Goal: Information Seeking & Learning: Learn about a topic

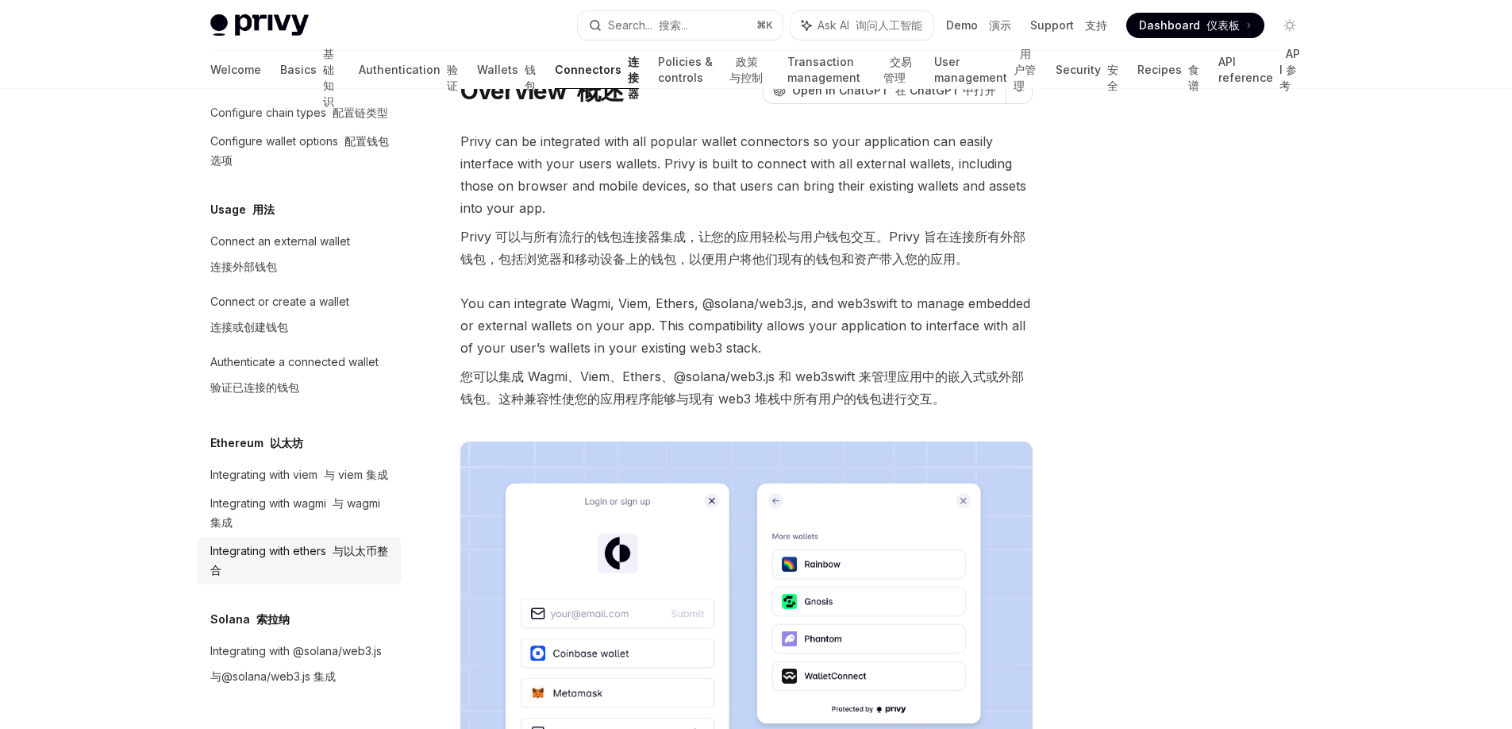
scroll to position [46, 0]
click at [298, 494] on div "Integrating with wagmi 与 wagmi 集成" at bounding box center [300, 513] width 181 height 38
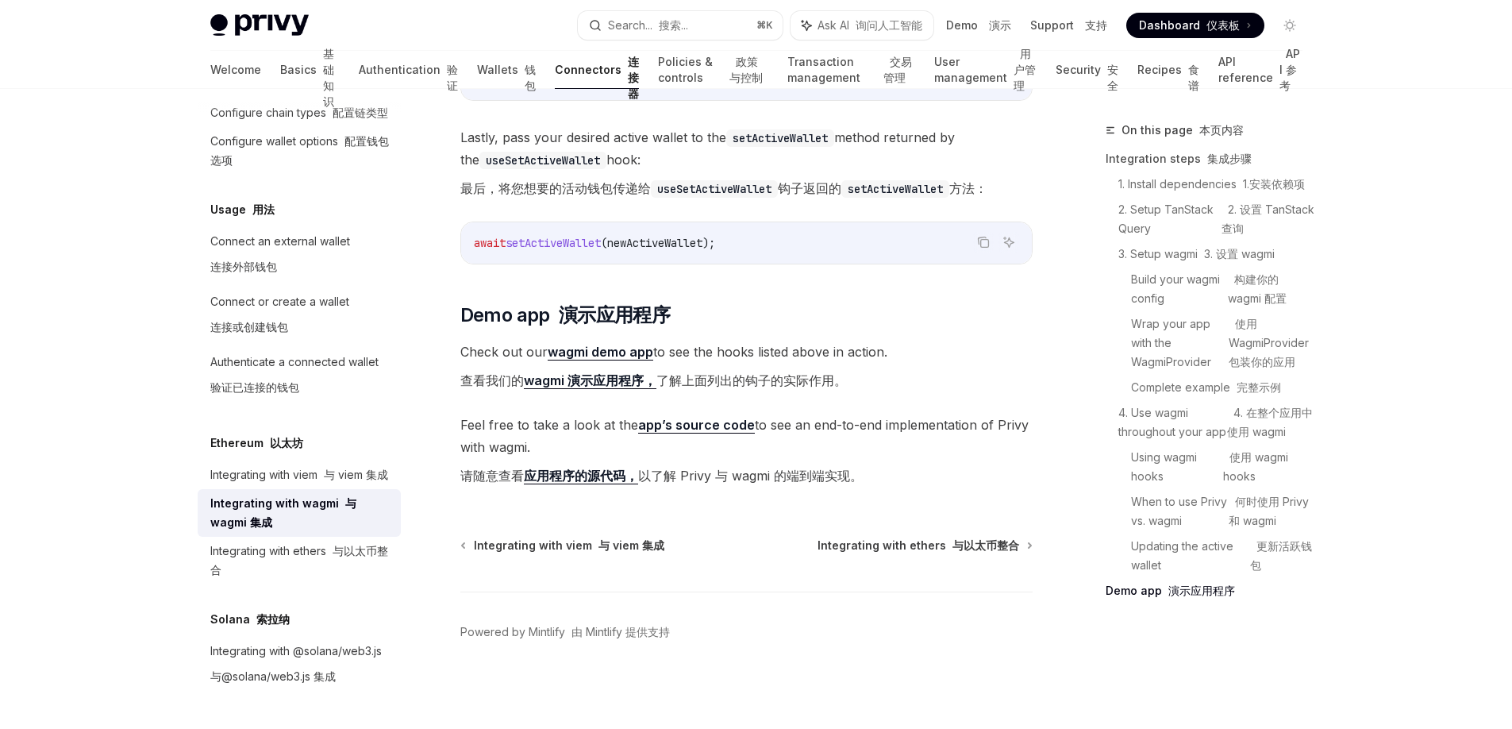
scroll to position [6327, 0]
click at [560, 375] on link "wagmi 演示应用程序，" at bounding box center [590, 380] width 133 height 17
click at [310, 352] on div "Authenticate a connected wallet 验证已连接的钱包" at bounding box center [294, 377] width 168 height 51
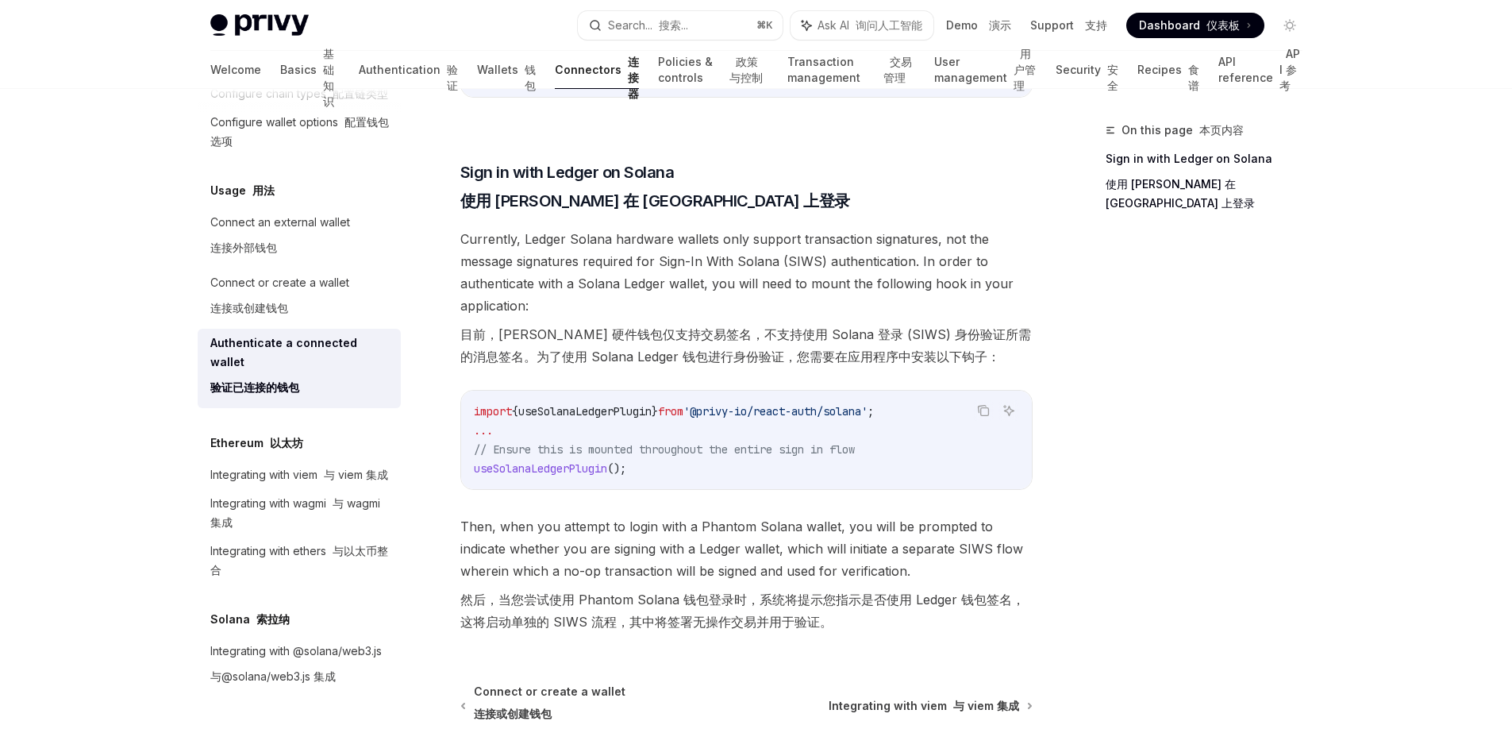
scroll to position [1897, 0]
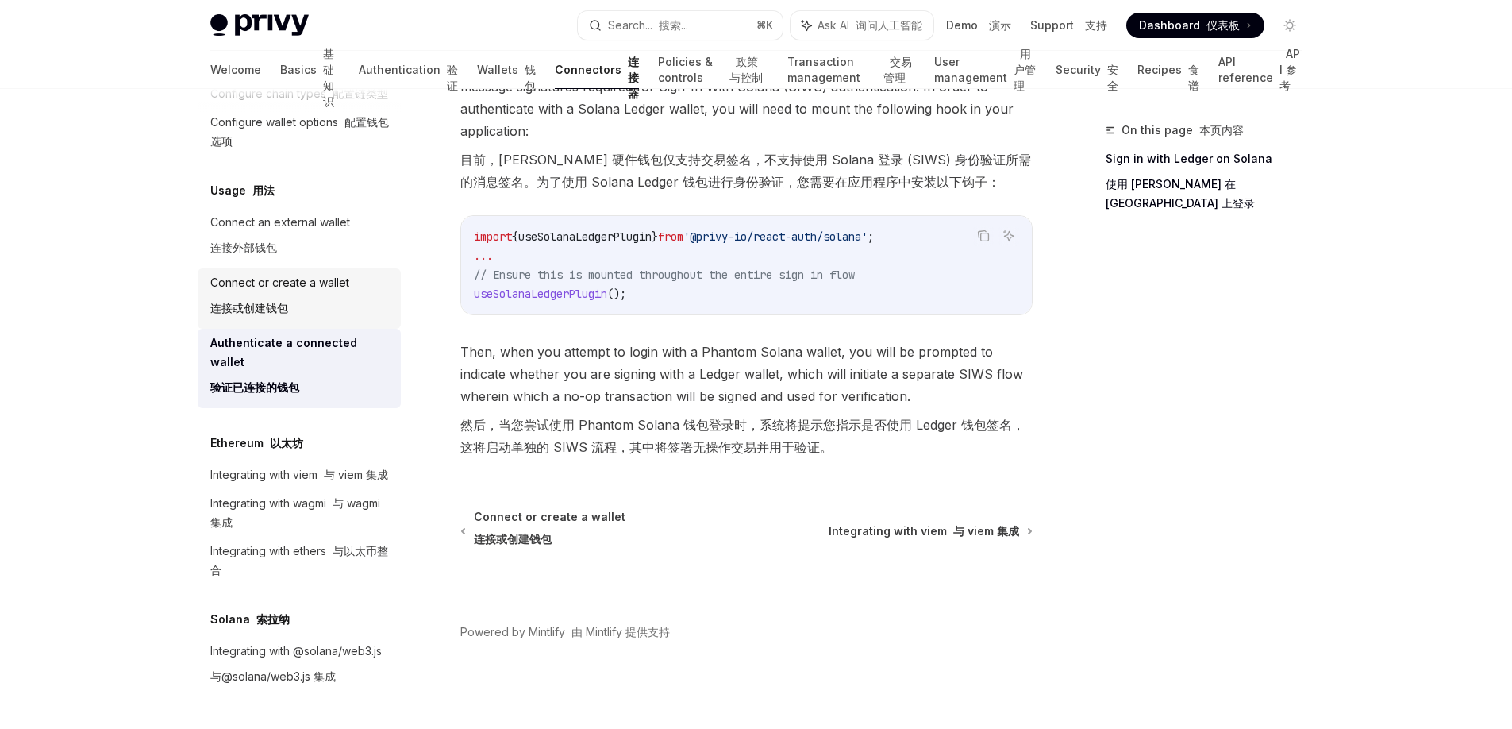
click at [261, 273] on div "Connect or create a wallet 连接或创建钱包" at bounding box center [279, 298] width 139 height 51
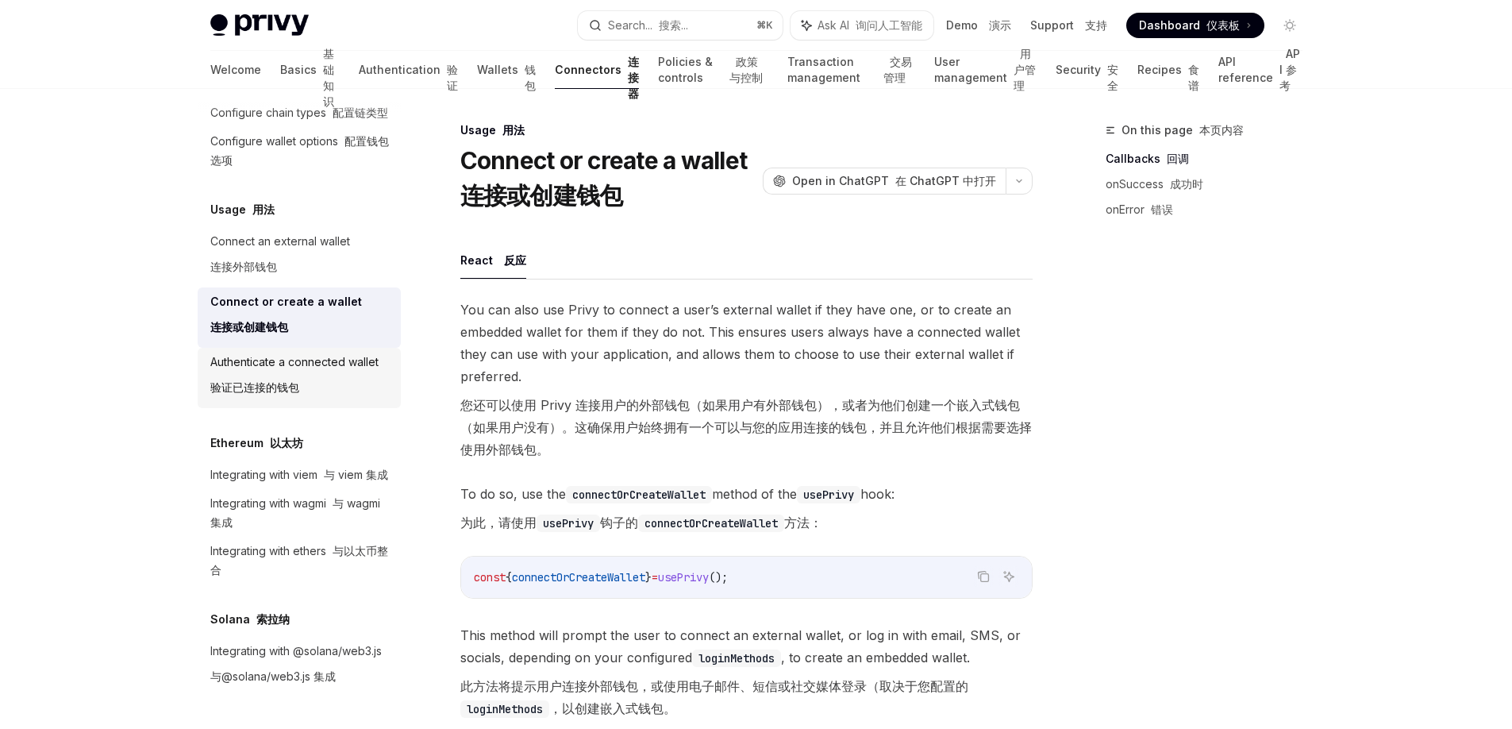
click at [298, 352] on div "Authenticate a connected wallet 验证已连接的钱包" at bounding box center [294, 377] width 168 height 51
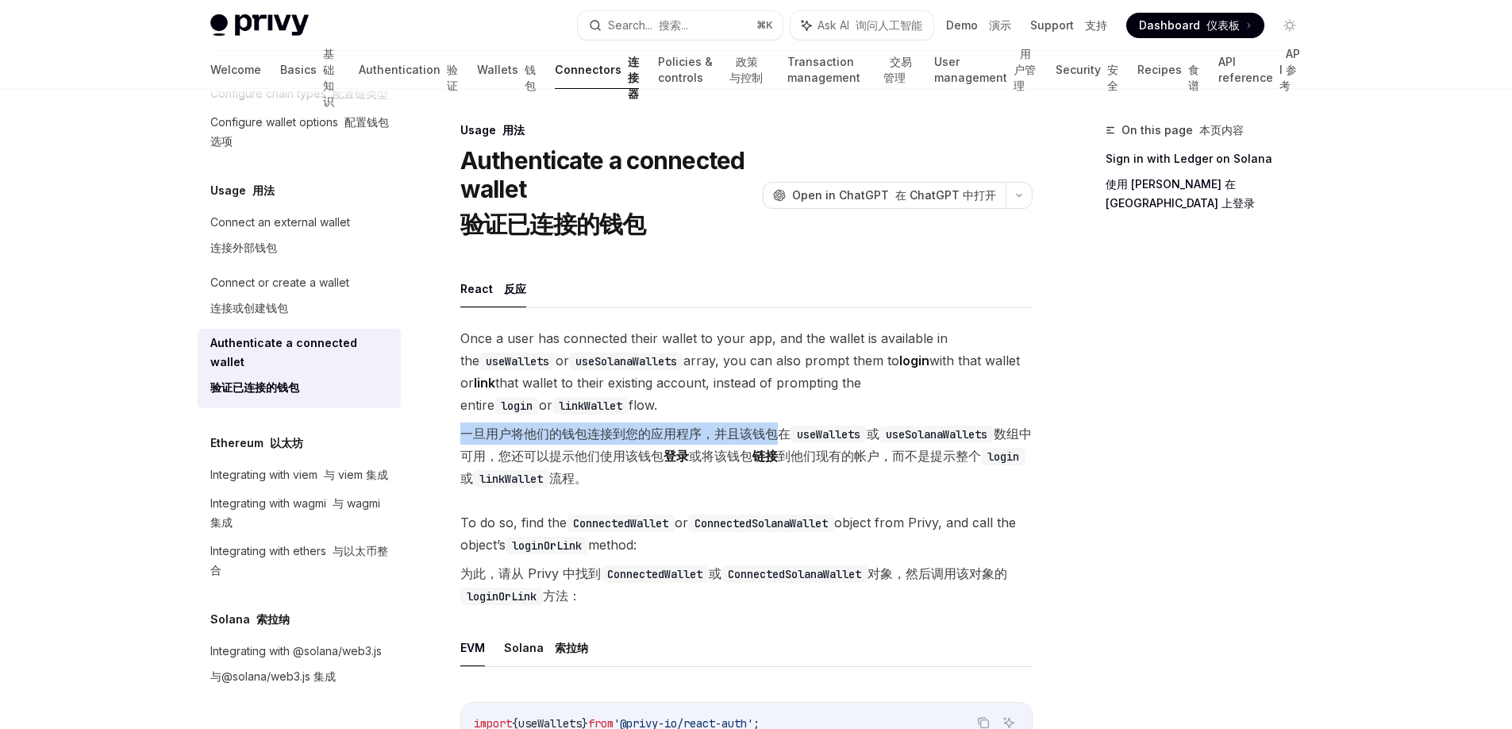
drag, startPoint x: 466, startPoint y: 438, endPoint x: 779, endPoint y: 441, distance: 312.8
click at [779, 441] on font "一旦用户将他们的钱包连接到您的应用程序，并且该钱包在 useWallets 或 useSolanaWallets 数组中可用，您还可以提示他们使用该钱包 登录…" at bounding box center [746, 455] width 572 height 67
click at [819, 432] on code "useWallets" at bounding box center [829, 433] width 76 height 17
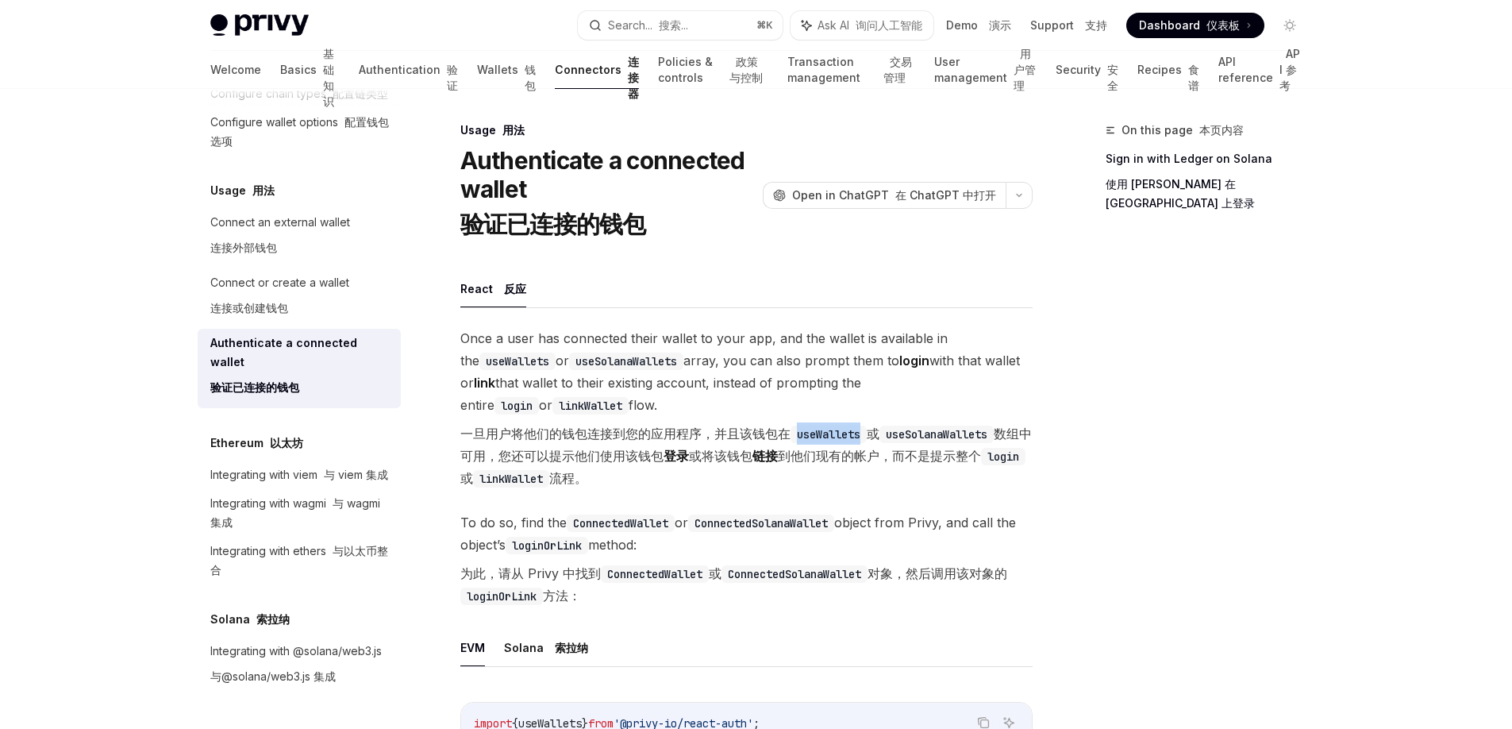
click at [819, 432] on code "useWallets" at bounding box center [829, 433] width 76 height 17
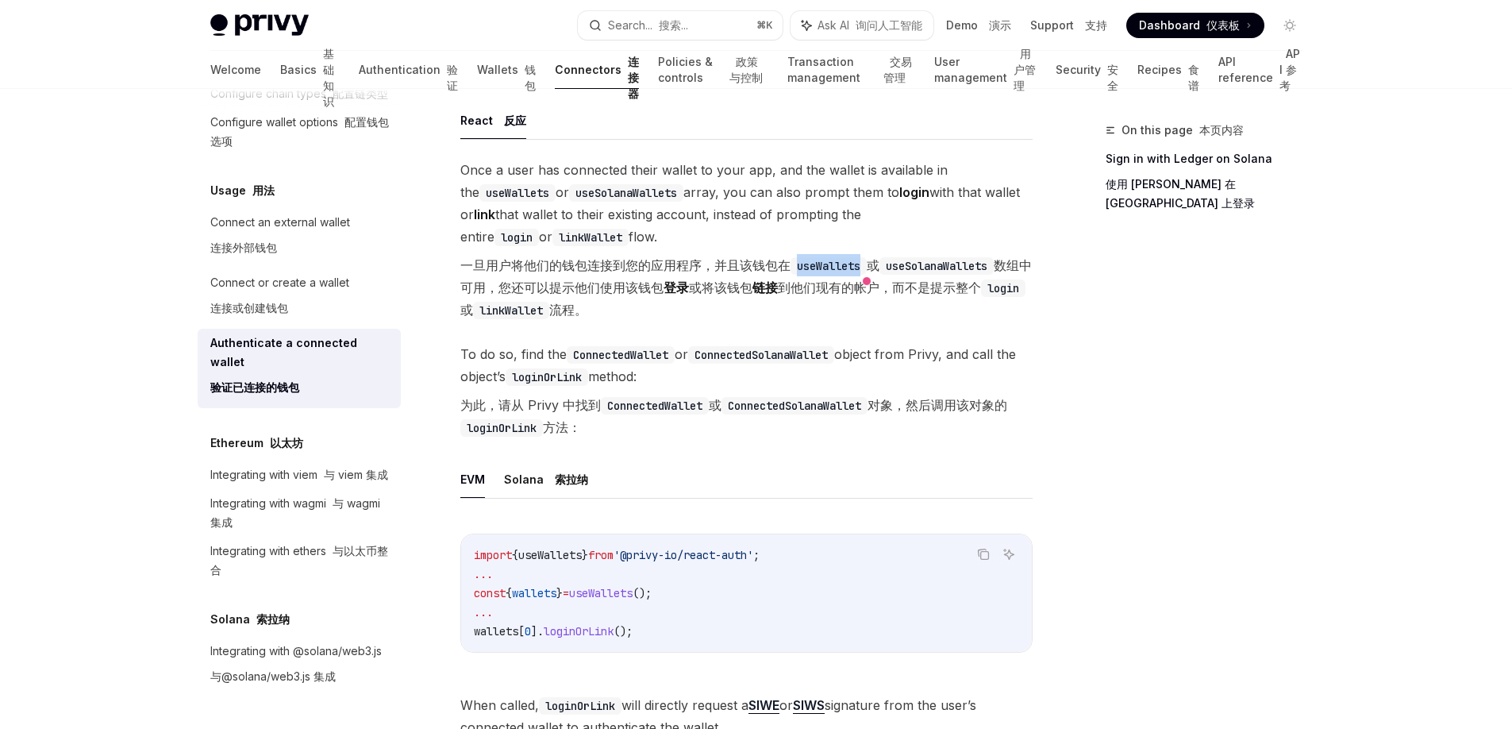
scroll to position [171, 0]
click at [734, 468] on ul "EVM Solana 索拉纳" at bounding box center [746, 476] width 572 height 38
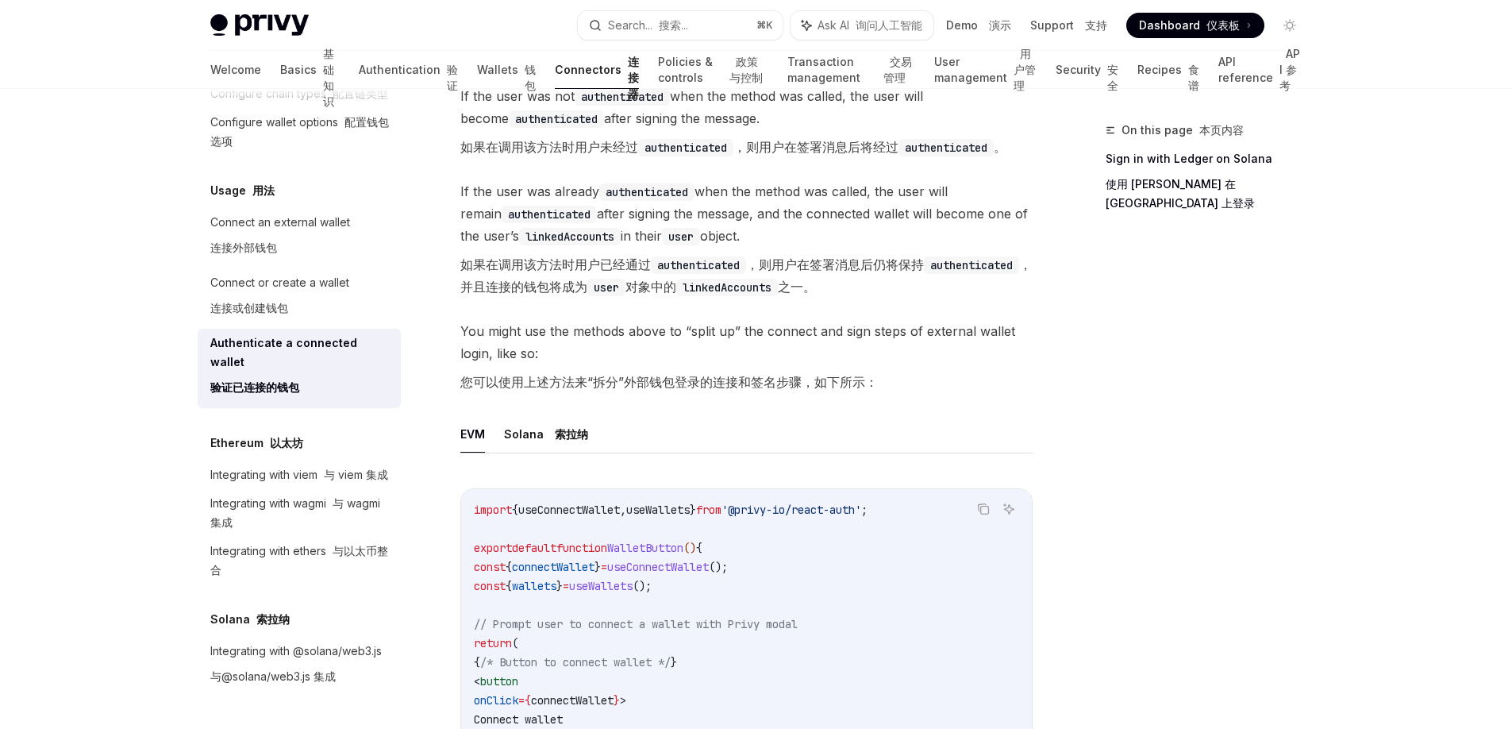
scroll to position [935, 0]
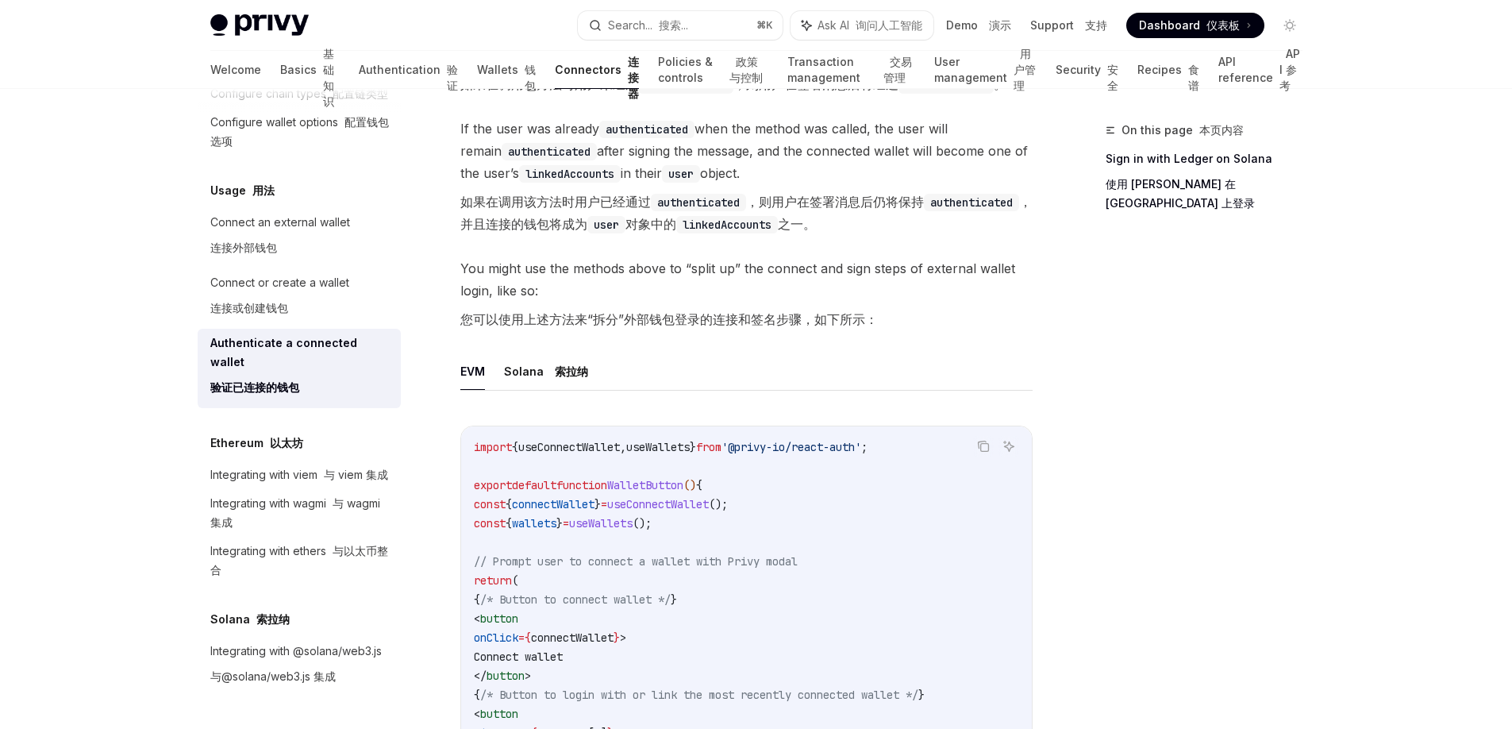
drag, startPoint x: 579, startPoint y: 232, endPoint x: 703, endPoint y: 234, distance: 123.9
click at [703, 232] on font "如果在调用该方法时用户已经通过 authenticated ，则用户在签署消息后仍将保持 authenticated ，并且连接的钱包将成为 user 对象中…" at bounding box center [746, 213] width 572 height 38
click at [778, 233] on code "linkedAccounts" at bounding box center [727, 224] width 102 height 17
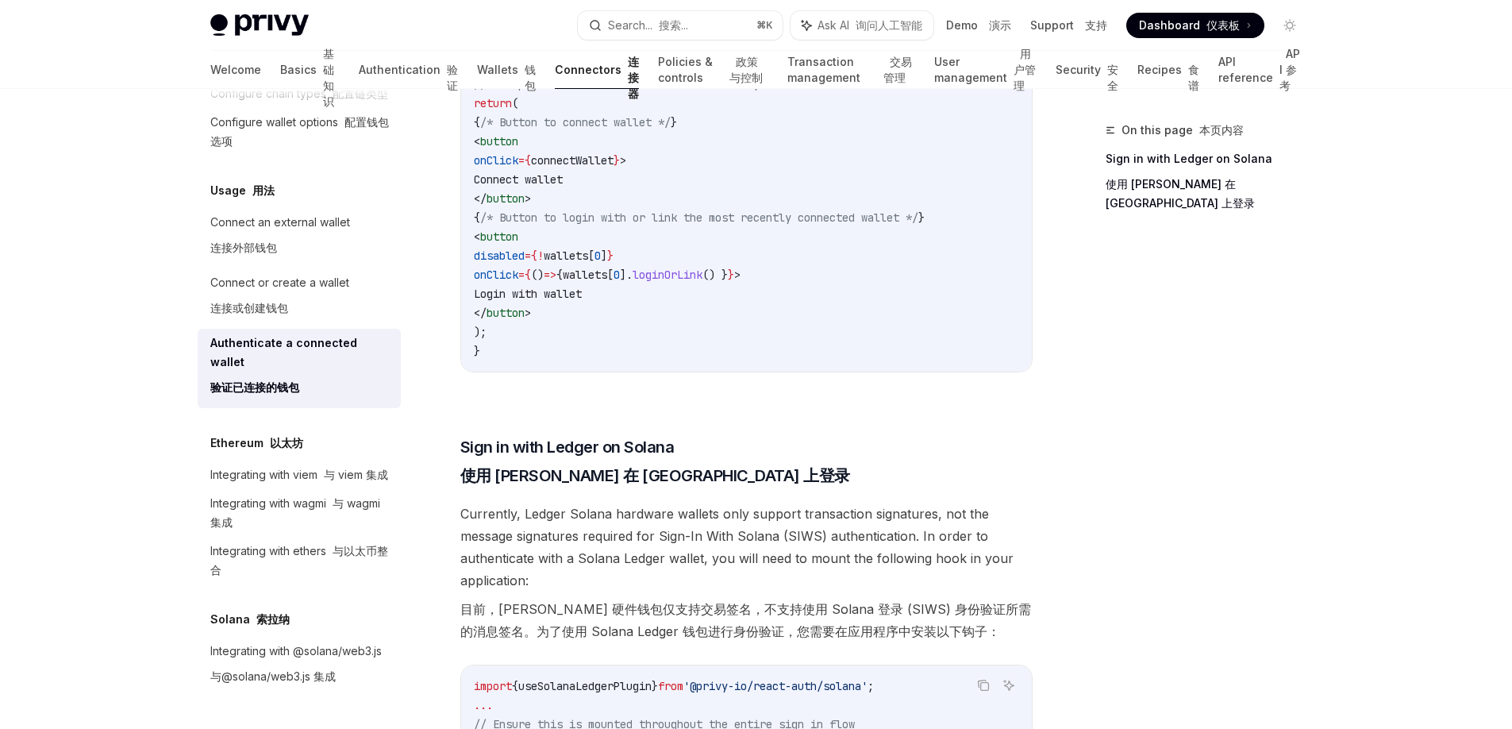
scroll to position [1874, 0]
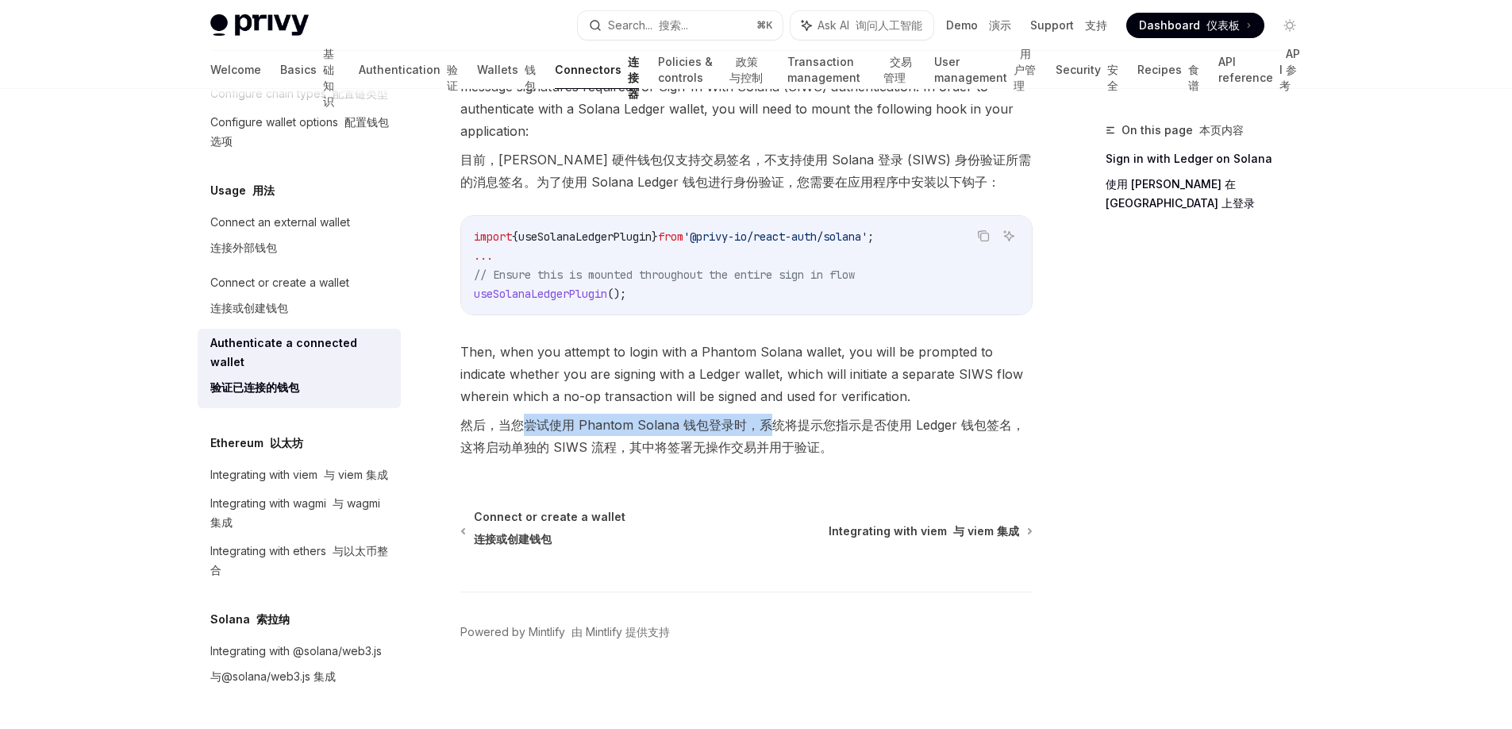
drag, startPoint x: 525, startPoint y: 432, endPoint x: 762, endPoint y: 426, distance: 237.4
click at [762, 426] on font "然后，当您尝试使用 Phantom Solana 钱包登录时，系统将提示您指示是否使用 Ledger 钱包签名，这将启动单独的 SIWS 流程，其中将签署无操…" at bounding box center [746, 436] width 572 height 44
drag, startPoint x: 516, startPoint y: 456, endPoint x: 660, endPoint y: 460, distance: 144.5
click at [660, 455] on font "然后，当您尝试使用 Phantom Solana 钱包登录时，系统将提示您指示是否使用 Ledger 钱包签名，这将启动单独的 SIWS 流程，其中将签署无操…" at bounding box center [742, 436] width 564 height 38
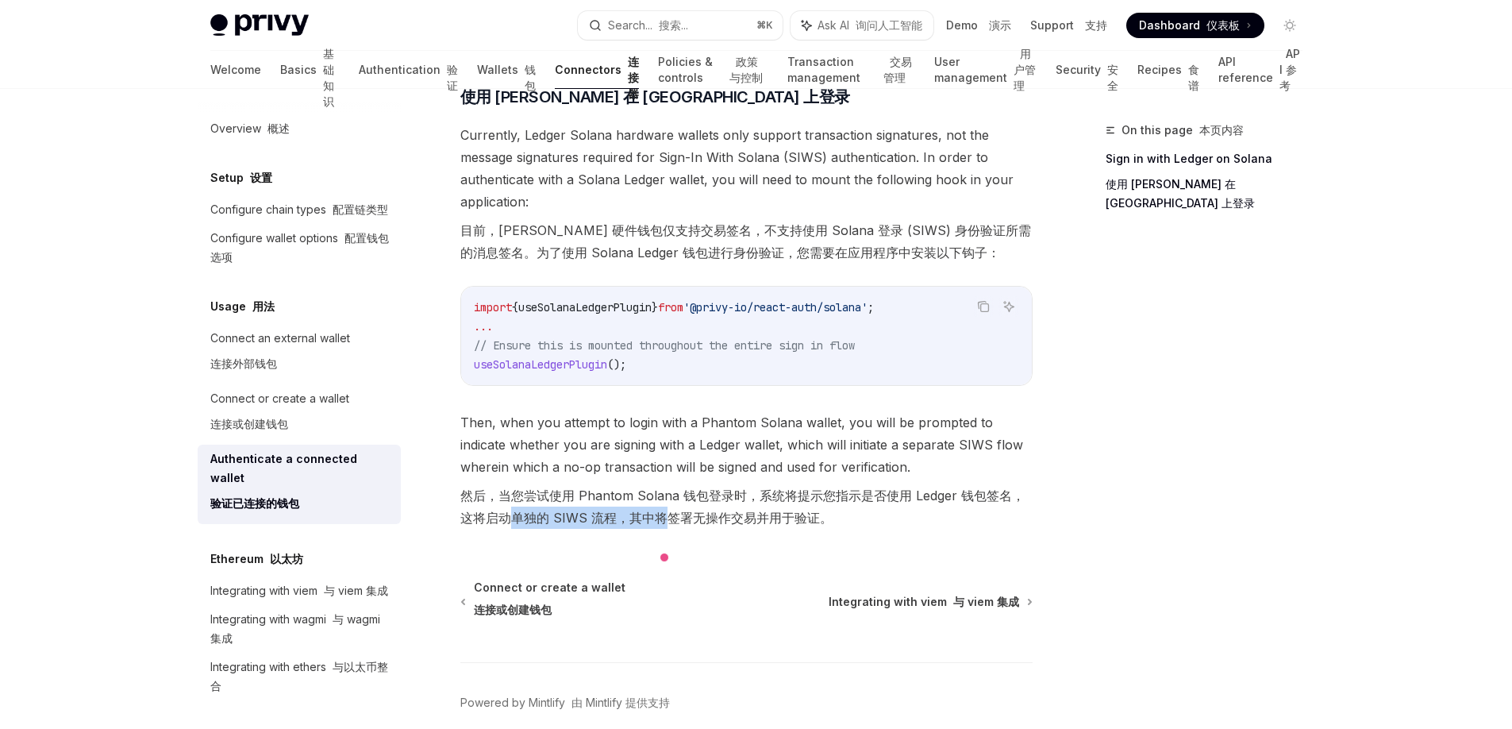
scroll to position [1430, 0]
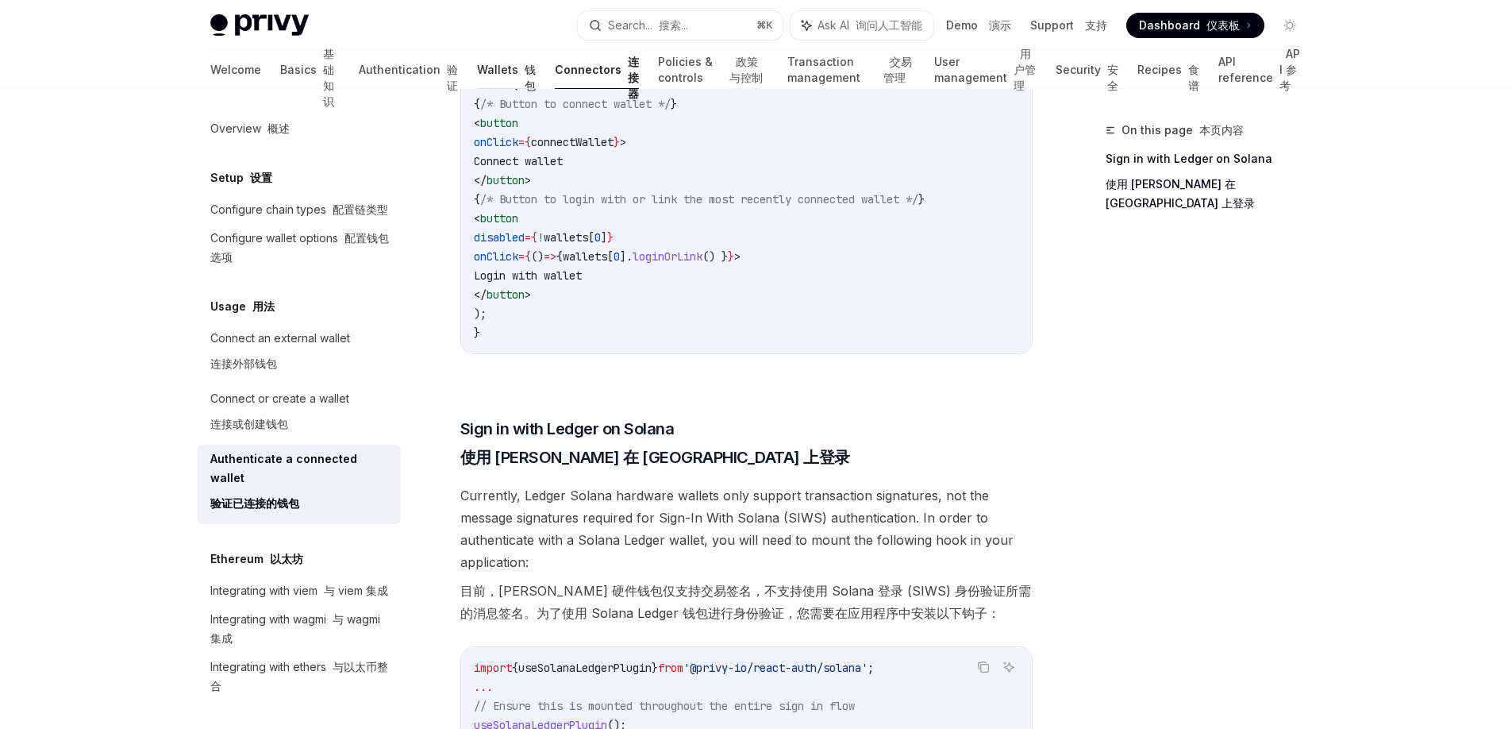
click at [477, 72] on link "Wallets 钱包" at bounding box center [506, 70] width 59 height 38
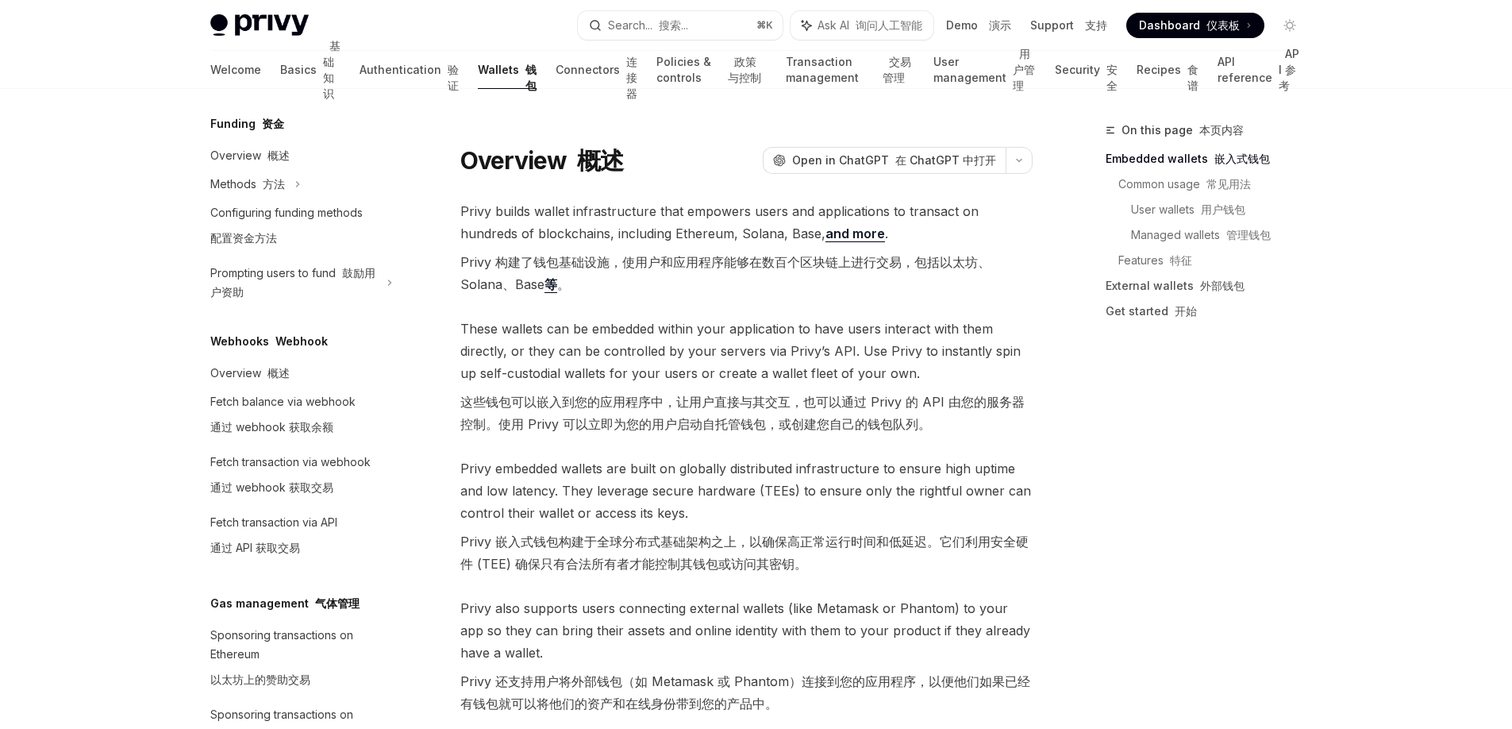
scroll to position [706, 0]
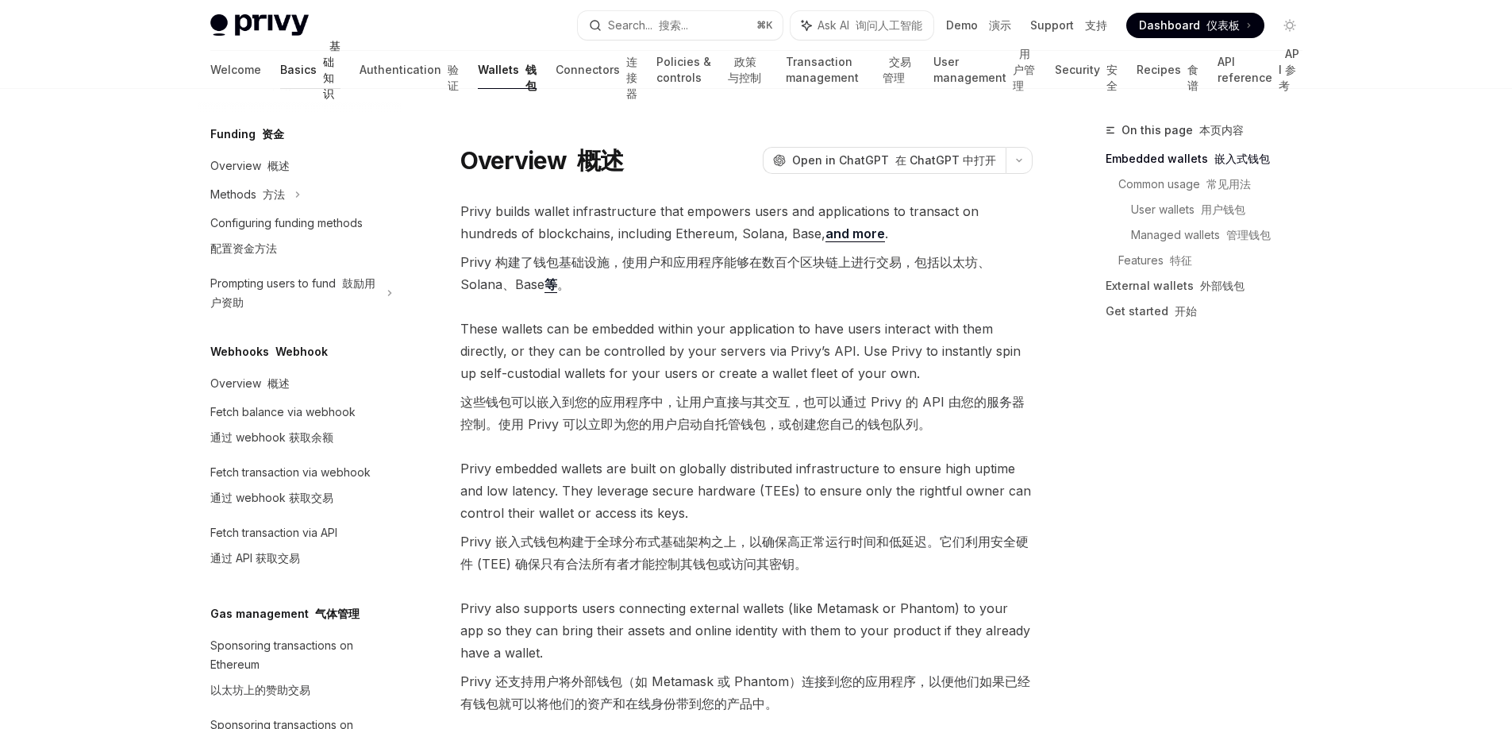
click at [323, 77] on font "基础知识" at bounding box center [331, 69] width 17 height 61
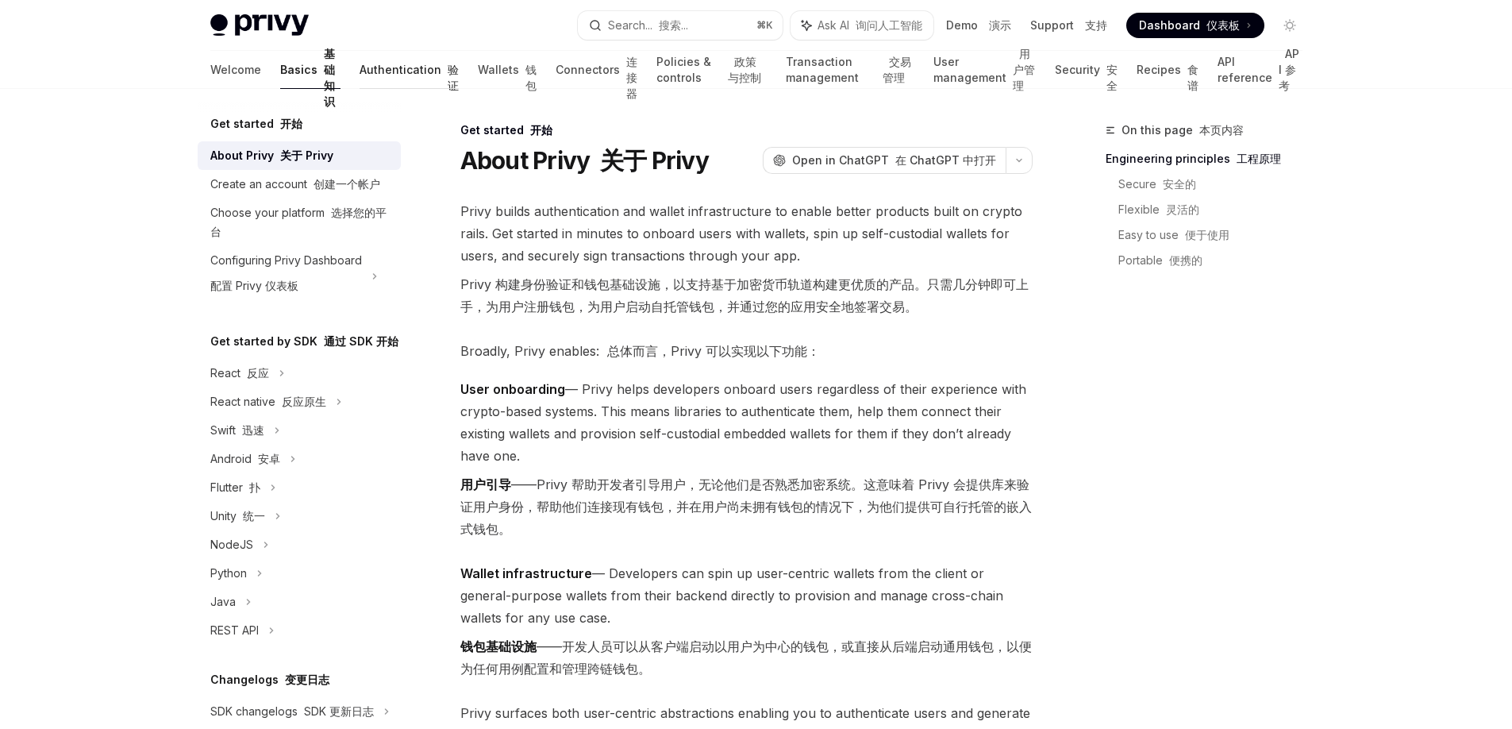
click at [360, 65] on link "Authentication 验证" at bounding box center [409, 70] width 99 height 38
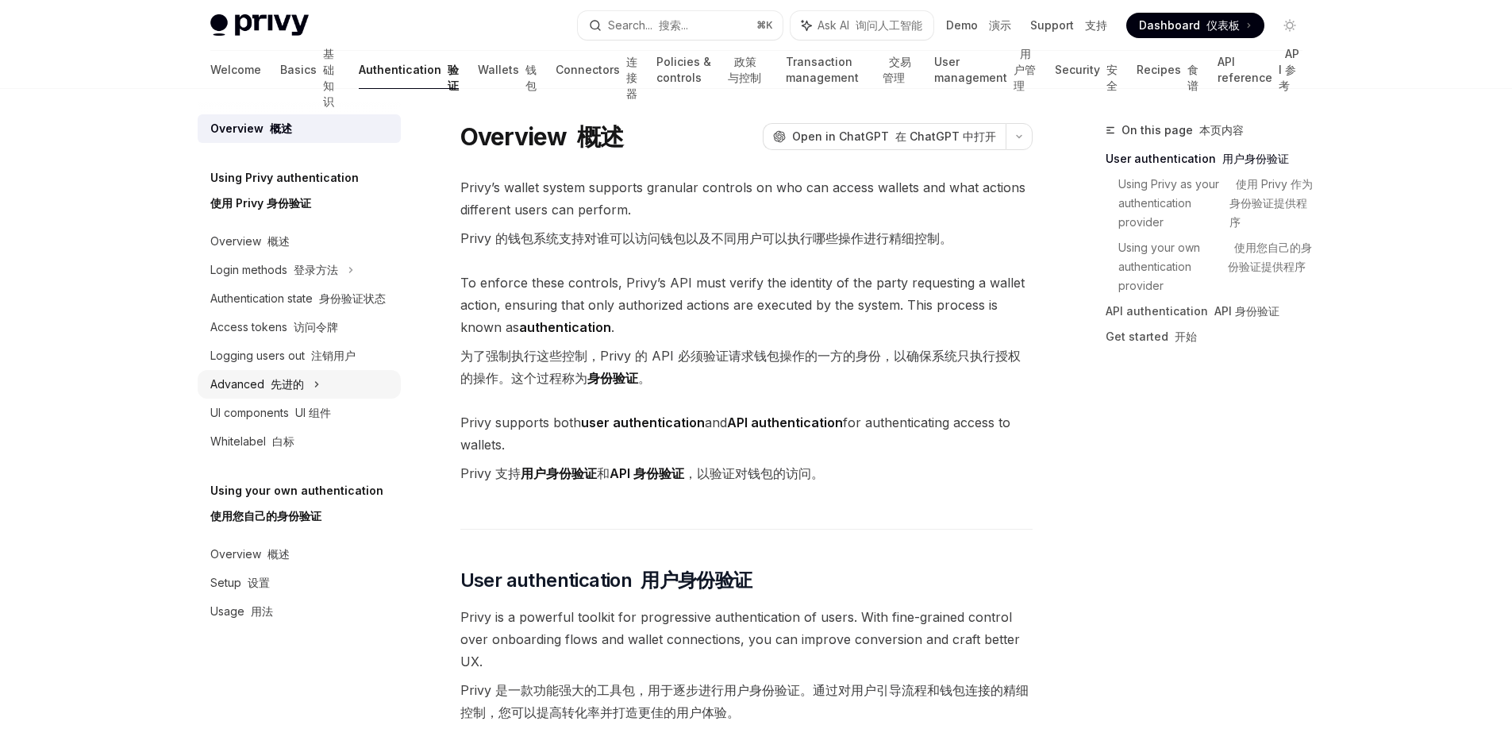
click at [306, 374] on div "Advanced 先进的" at bounding box center [299, 384] width 203 height 29
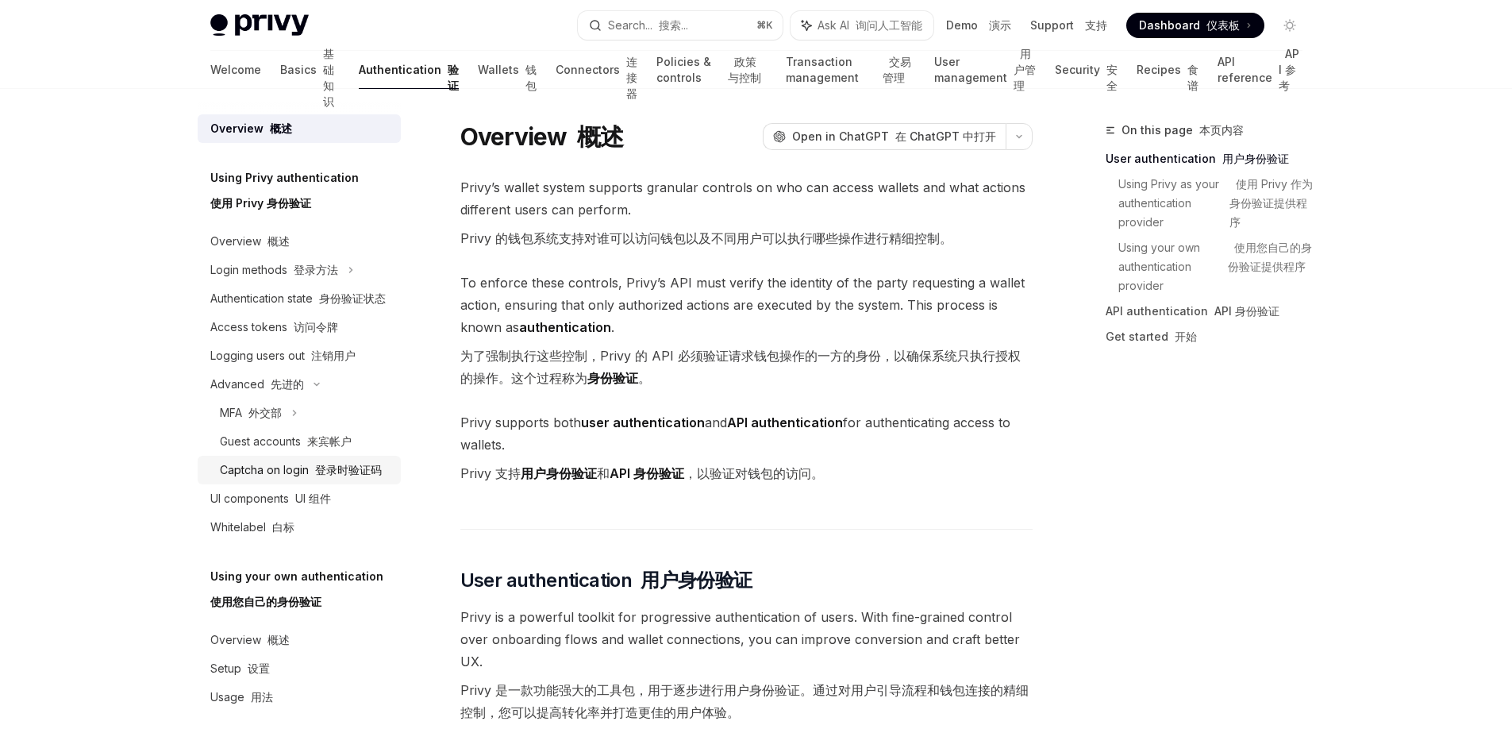
click at [319, 476] on font "登录时验证码" at bounding box center [348, 469] width 67 height 13
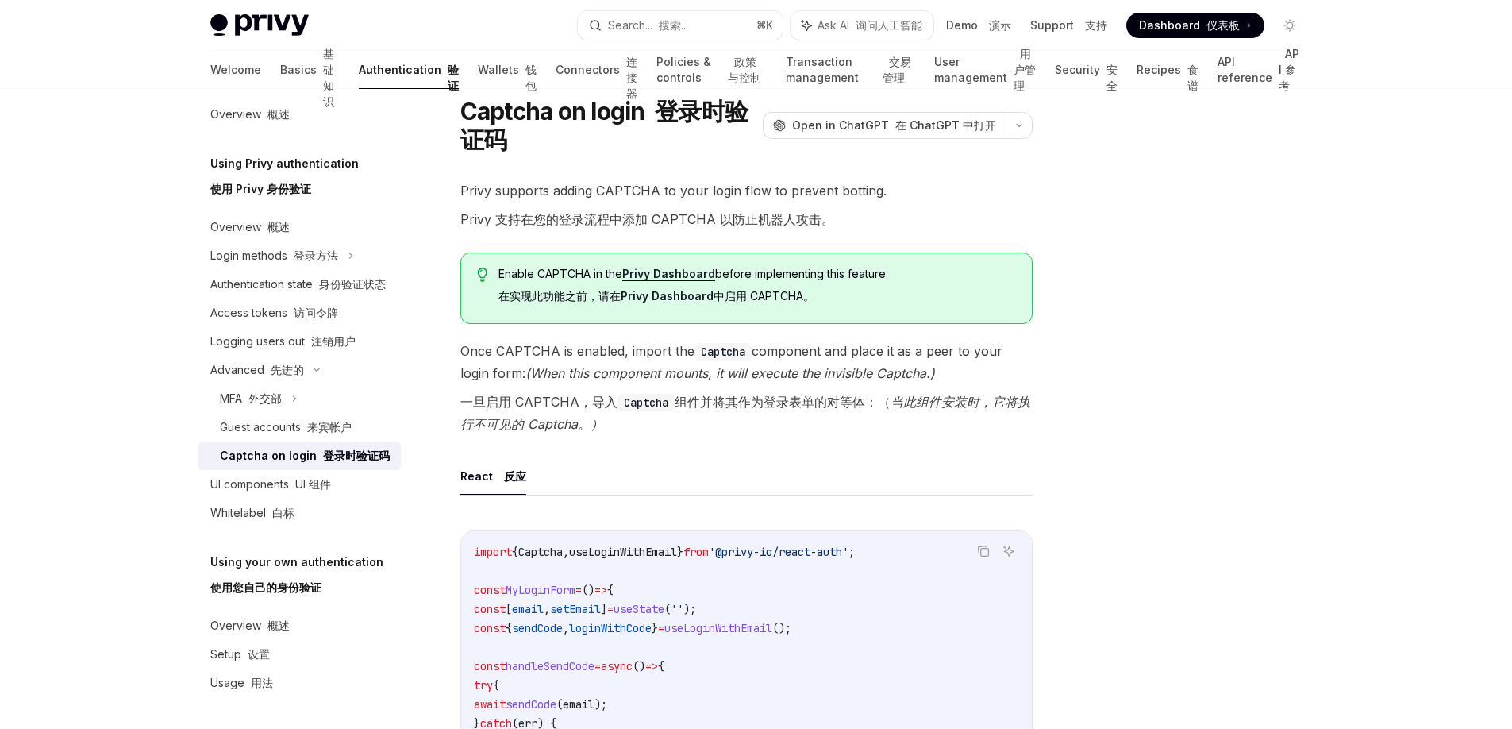
scroll to position [173, 0]
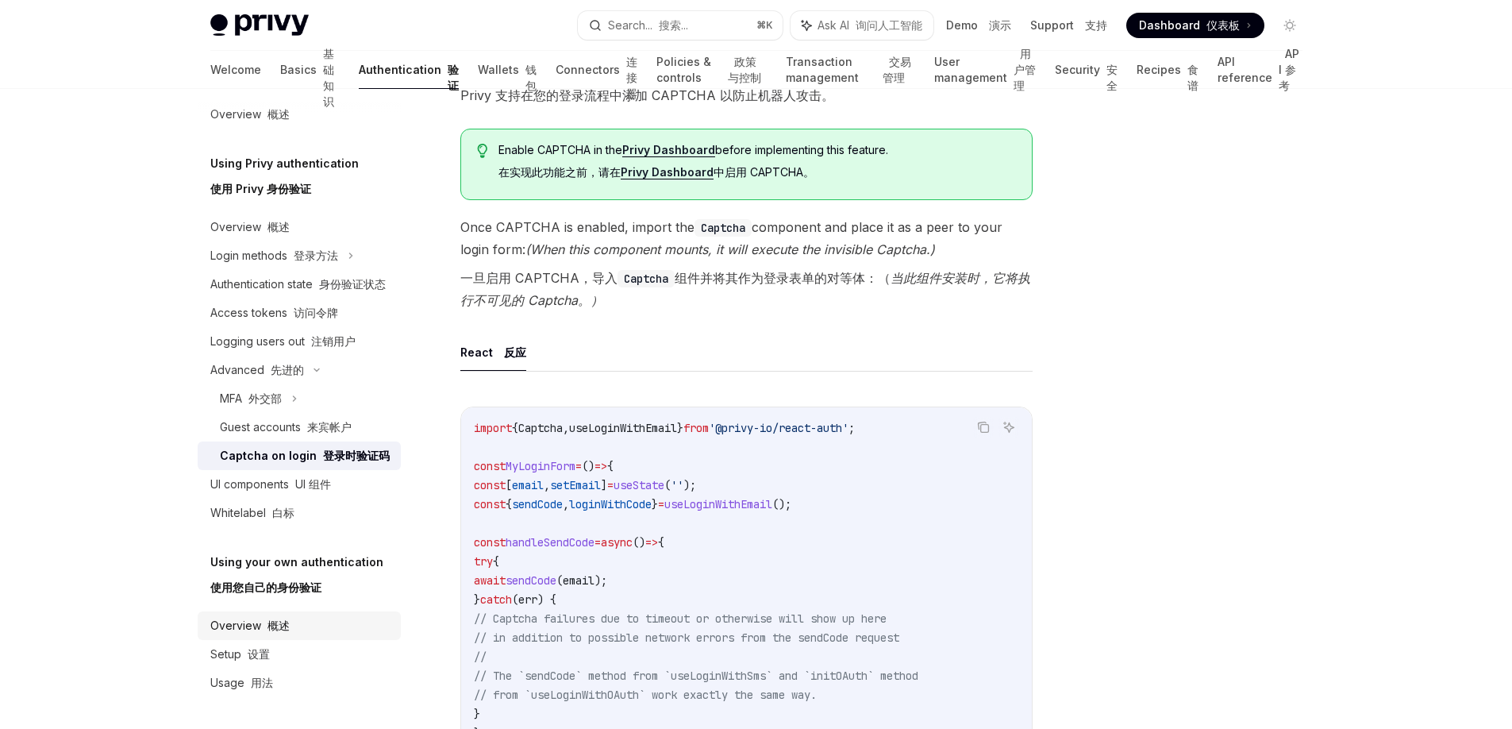
click at [295, 621] on div "Overview 概述" at bounding box center [300, 625] width 181 height 19
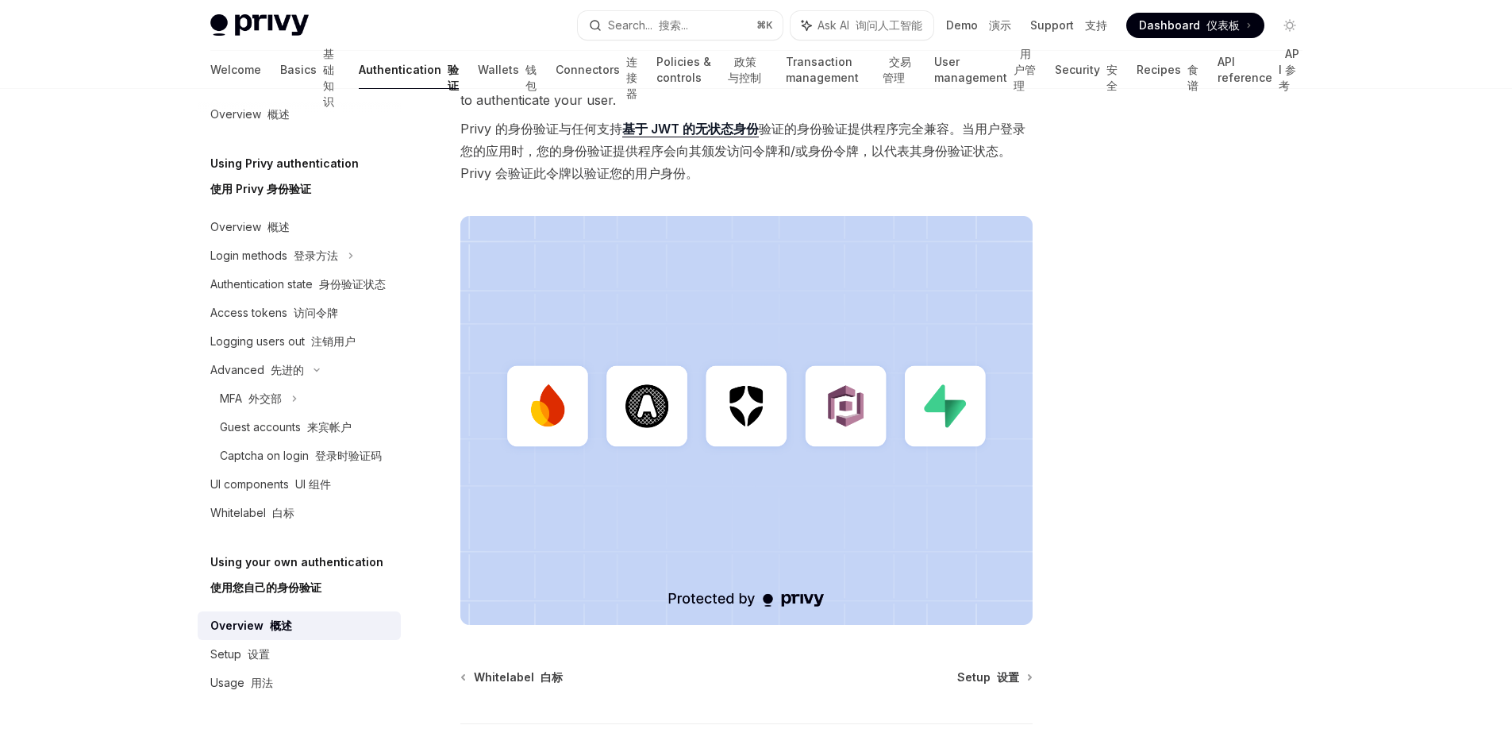
scroll to position [665, 0]
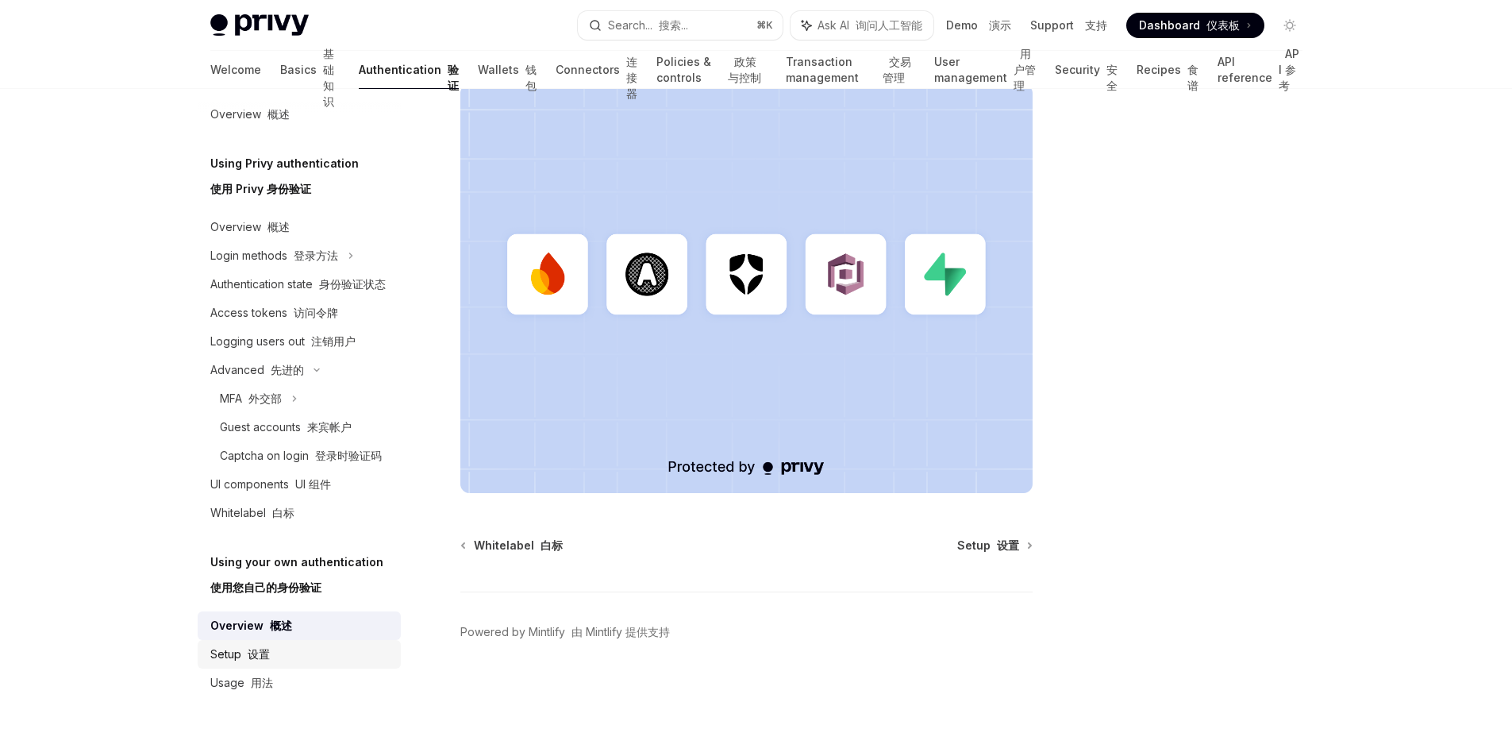
click at [304, 653] on div "Setup 设置" at bounding box center [300, 654] width 181 height 19
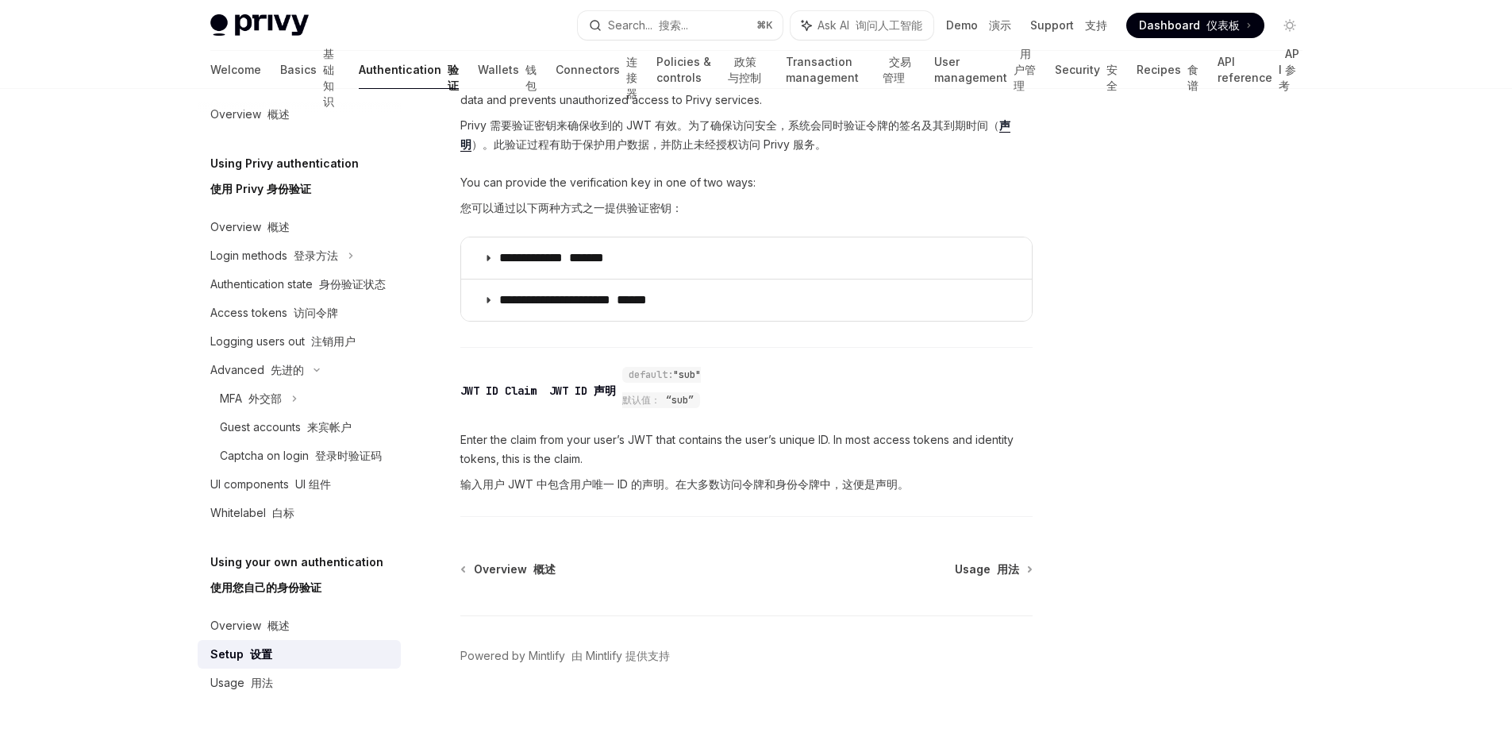
scroll to position [1157, 0]
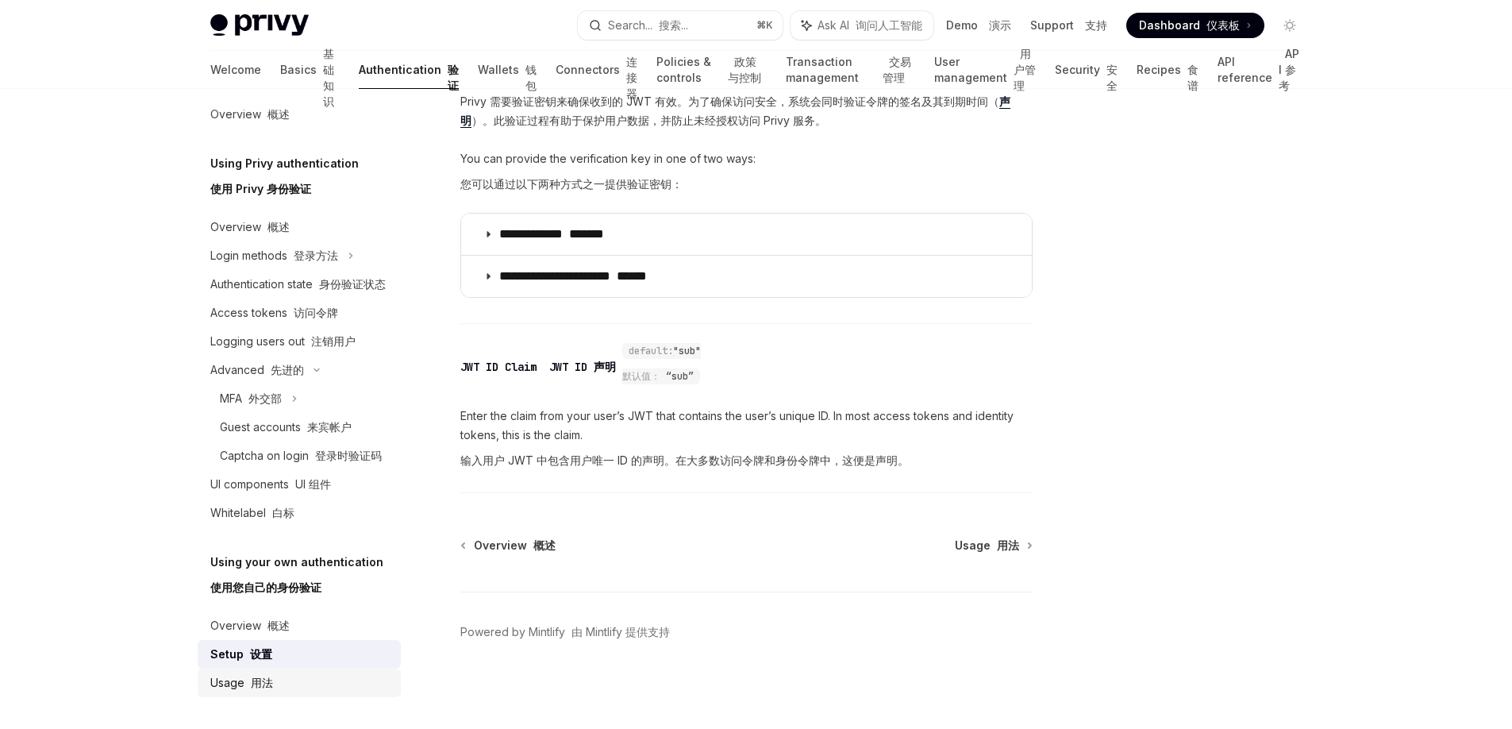
click at [266, 690] on div "Usage 用法" at bounding box center [241, 682] width 63 height 19
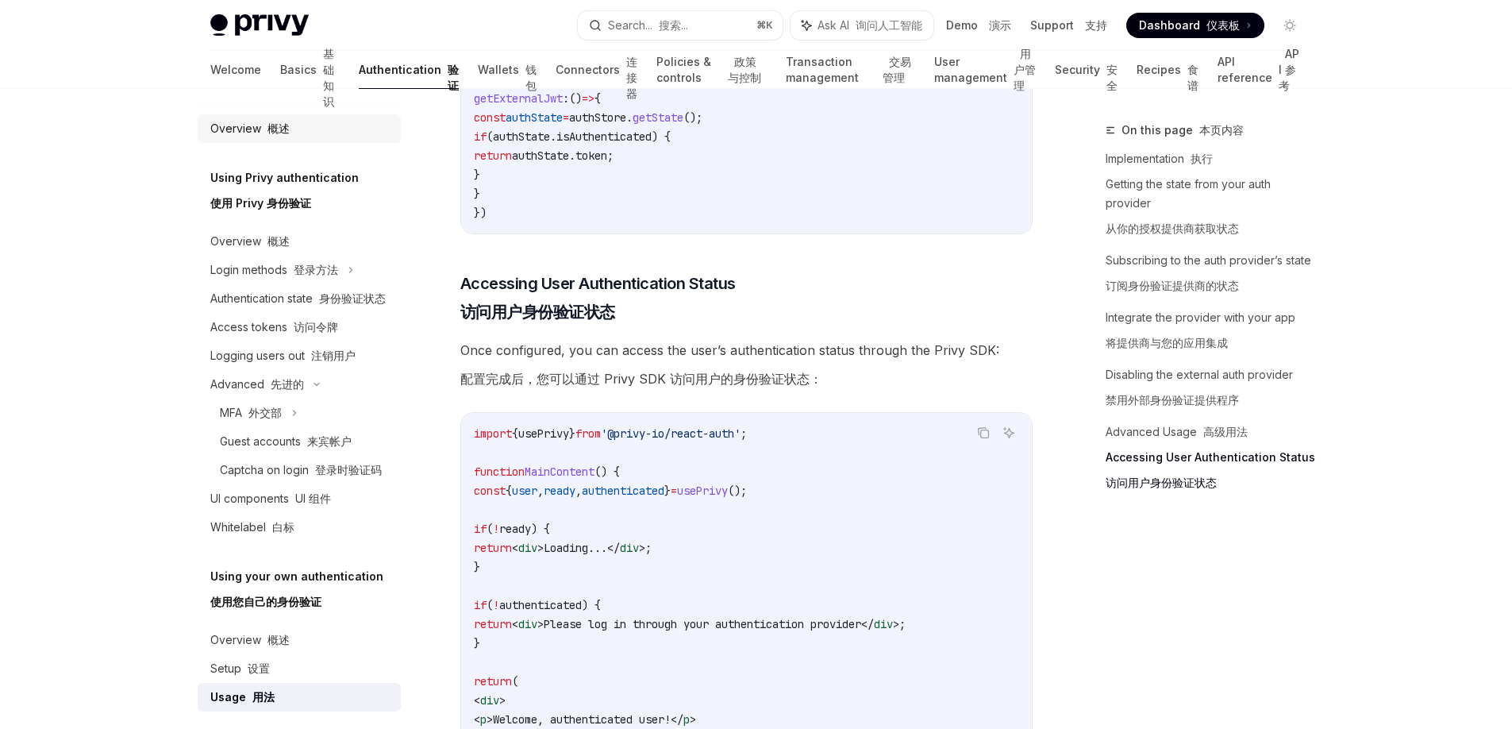
click at [259, 120] on div "Overview 概述" at bounding box center [249, 128] width 79 height 19
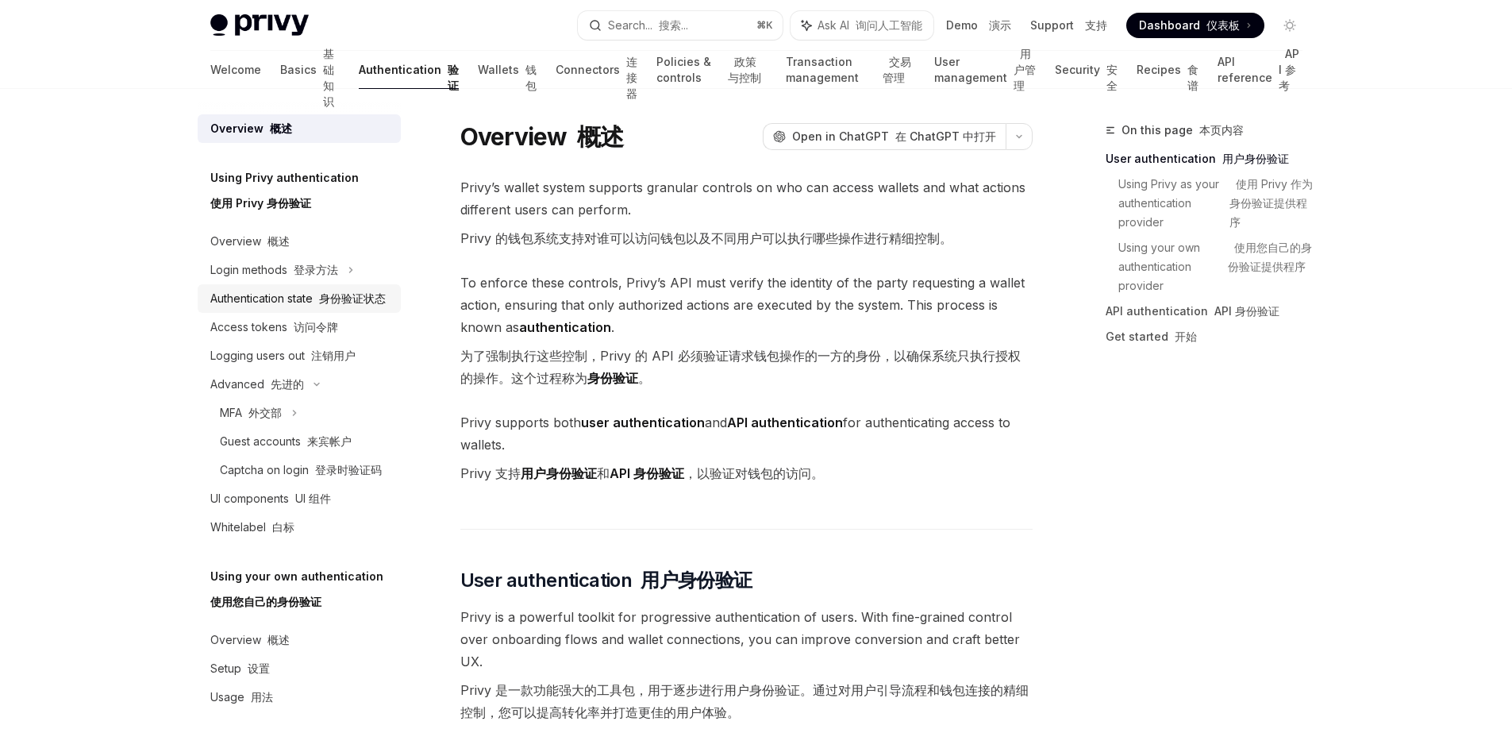
scroll to position [3, 0]
click at [967, 69] on link "User management 用户管理" at bounding box center [985, 70] width 102 height 38
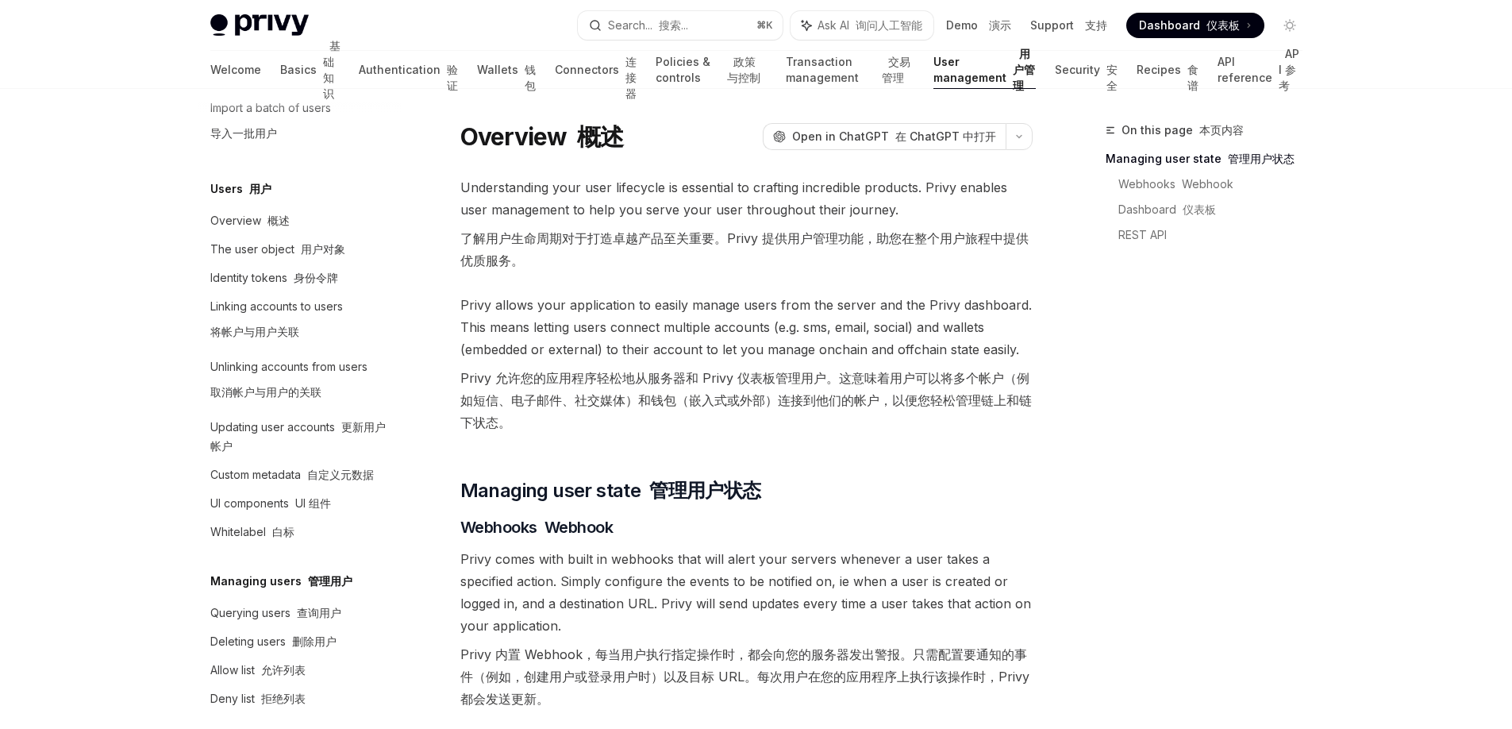
scroll to position [367, 0]
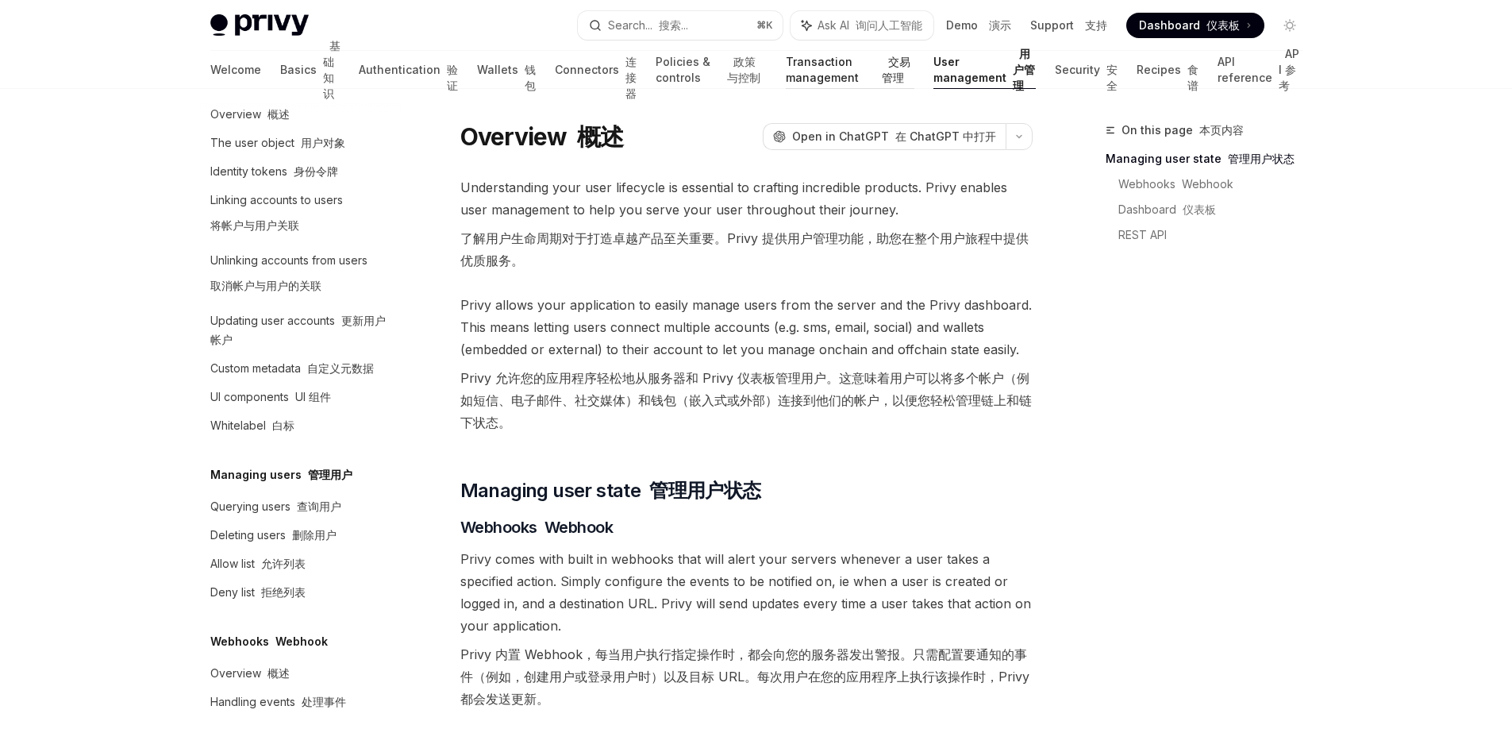
click at [818, 64] on link "Transaction management 交易管理" at bounding box center [850, 70] width 129 height 38
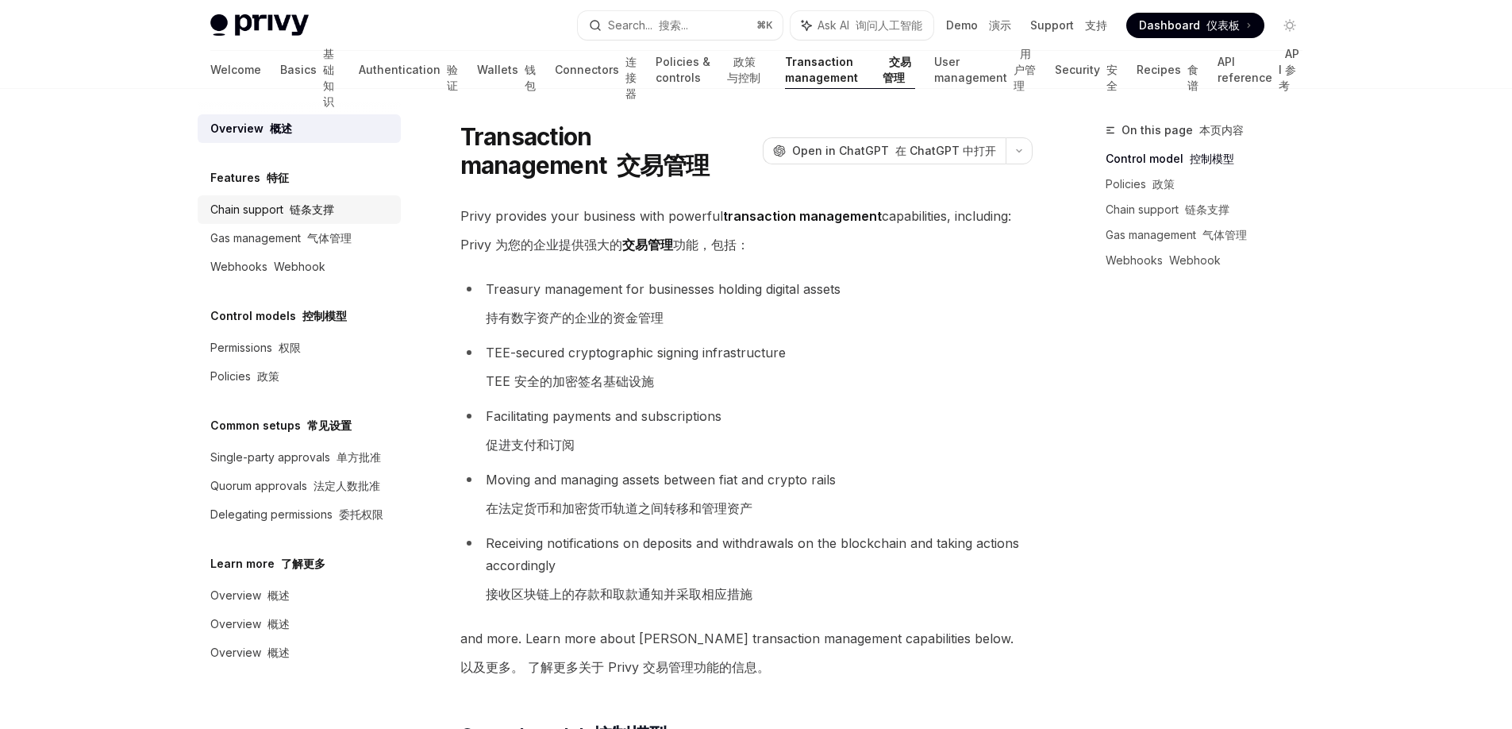
click at [311, 214] on font "链条支撑" at bounding box center [312, 208] width 44 height 13
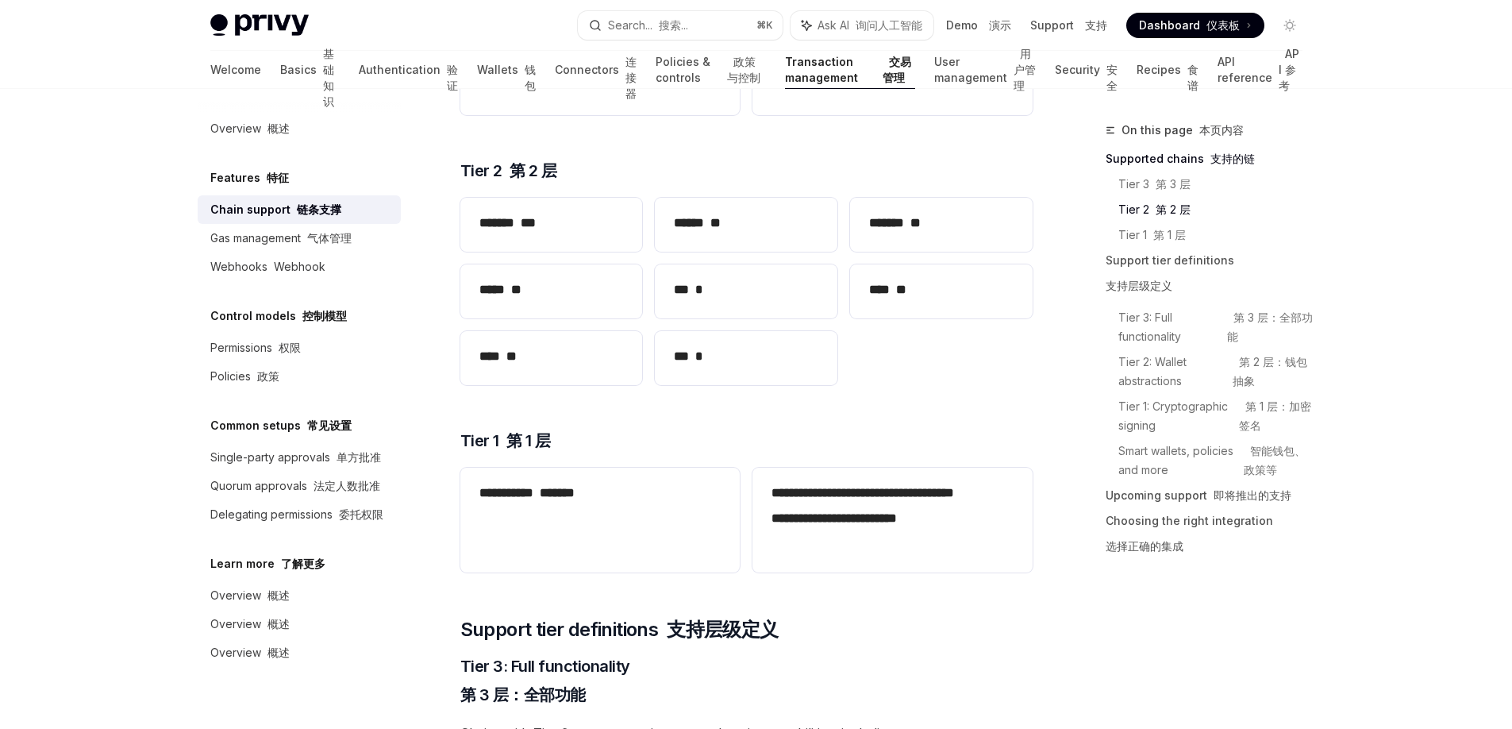
scroll to position [349, 0]
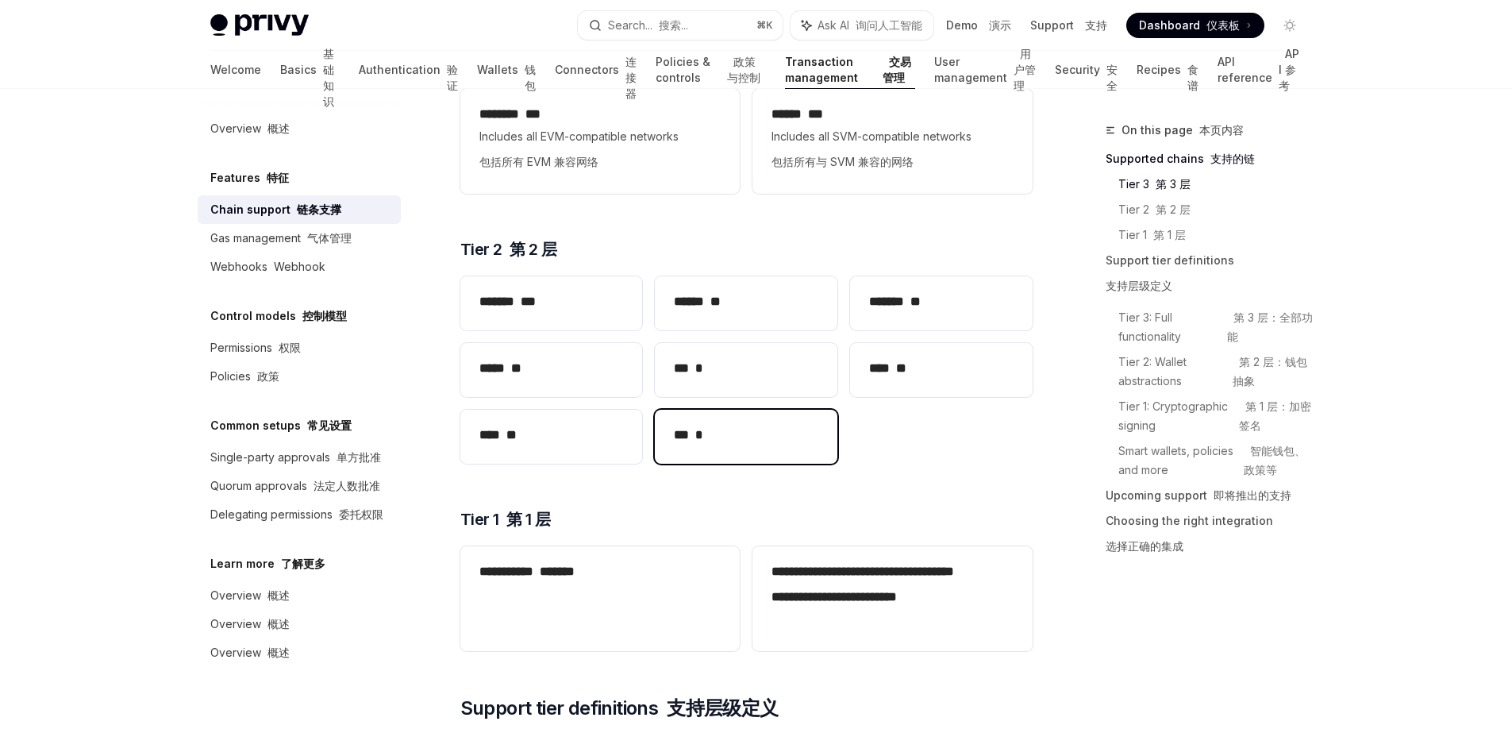
click at [684, 422] on div "*** *" at bounding box center [746, 437] width 183 height 54
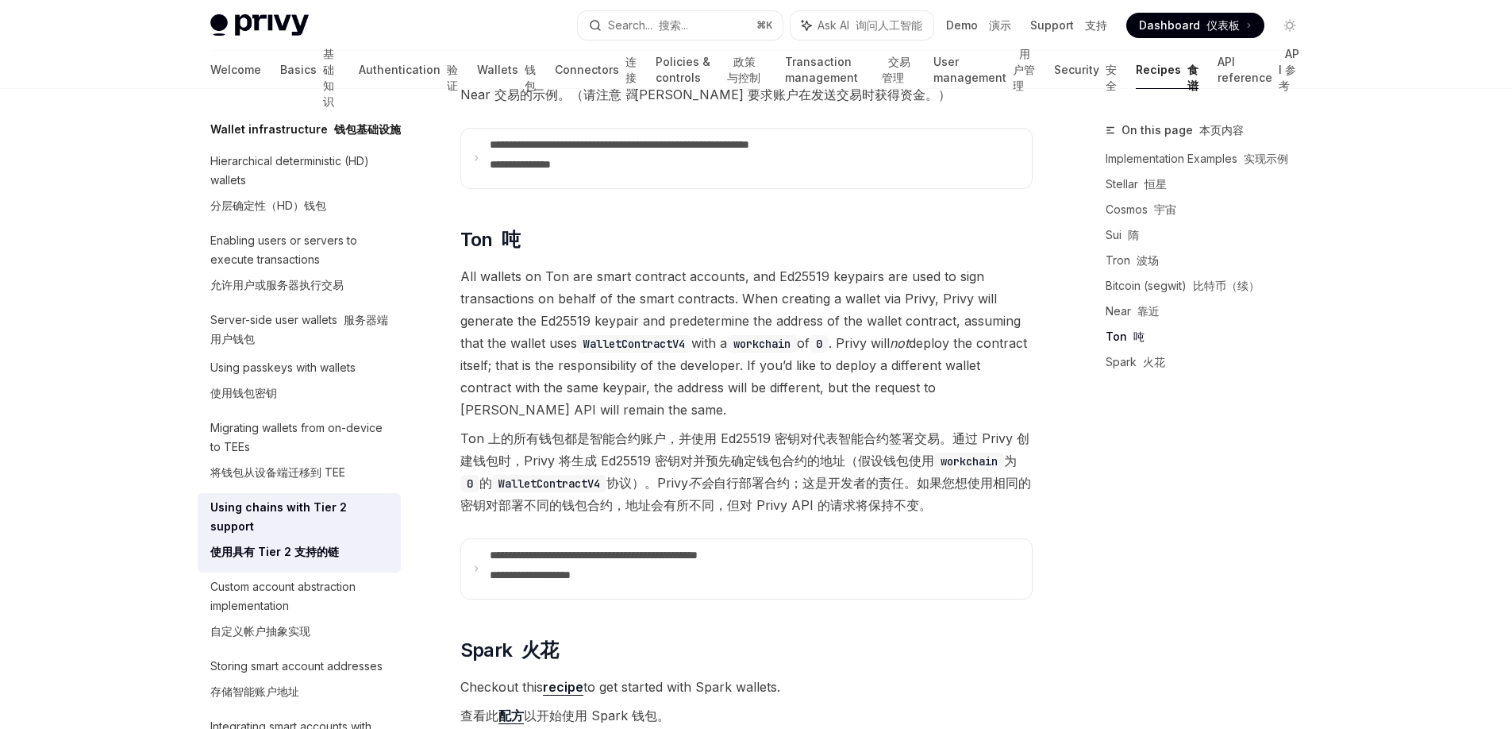
scroll to position [1738, 0]
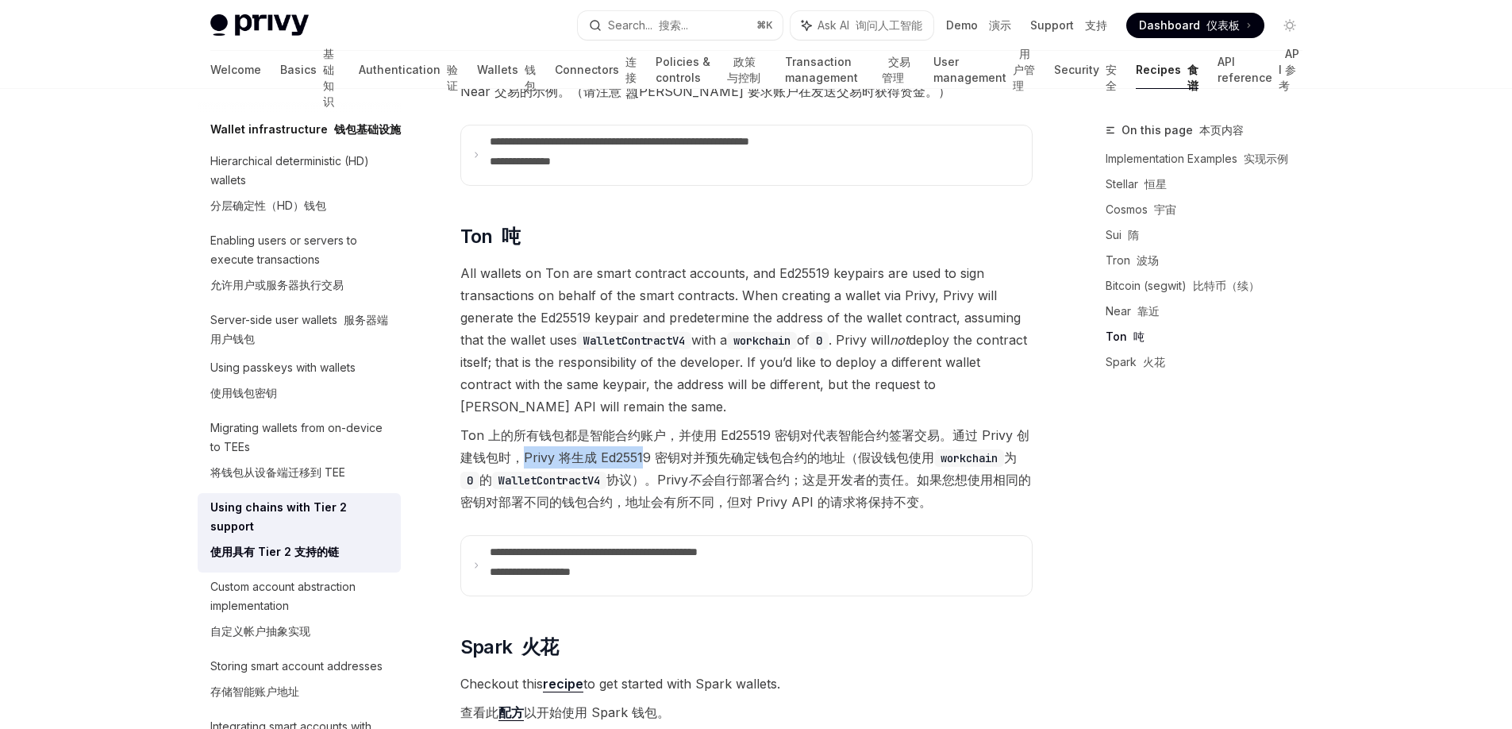
drag, startPoint x: 521, startPoint y: 432, endPoint x: 642, endPoint y: 429, distance: 121.5
click at [642, 429] on font "Ton 上的所有钱包都是智能合约账户，并使用 Ed25519 密钥对代表智能合约签署交易。通过 Privy 创建钱包时，Privy 将生成 Ed25519 密…" at bounding box center [745, 468] width 571 height 83
click at [678, 428] on font "Ton 上的所有钱包都是智能合约账户，并使用 Ed25519 密钥对代表智能合约签署交易。通过 Privy 创建钱包时，Privy 将生成 Ed25519 密…" at bounding box center [745, 468] width 571 height 83
drag, startPoint x: 678, startPoint y: 428, endPoint x: 781, endPoint y: 437, distance: 103.6
click at [781, 437] on font "Ton 上的所有钱包都是智能合约账户，并使用 Ed25519 密钥对代表智能合约签署交易。通过 Privy 创建钱包时，Privy 将生成 Ed25519 密…" at bounding box center [745, 468] width 571 height 83
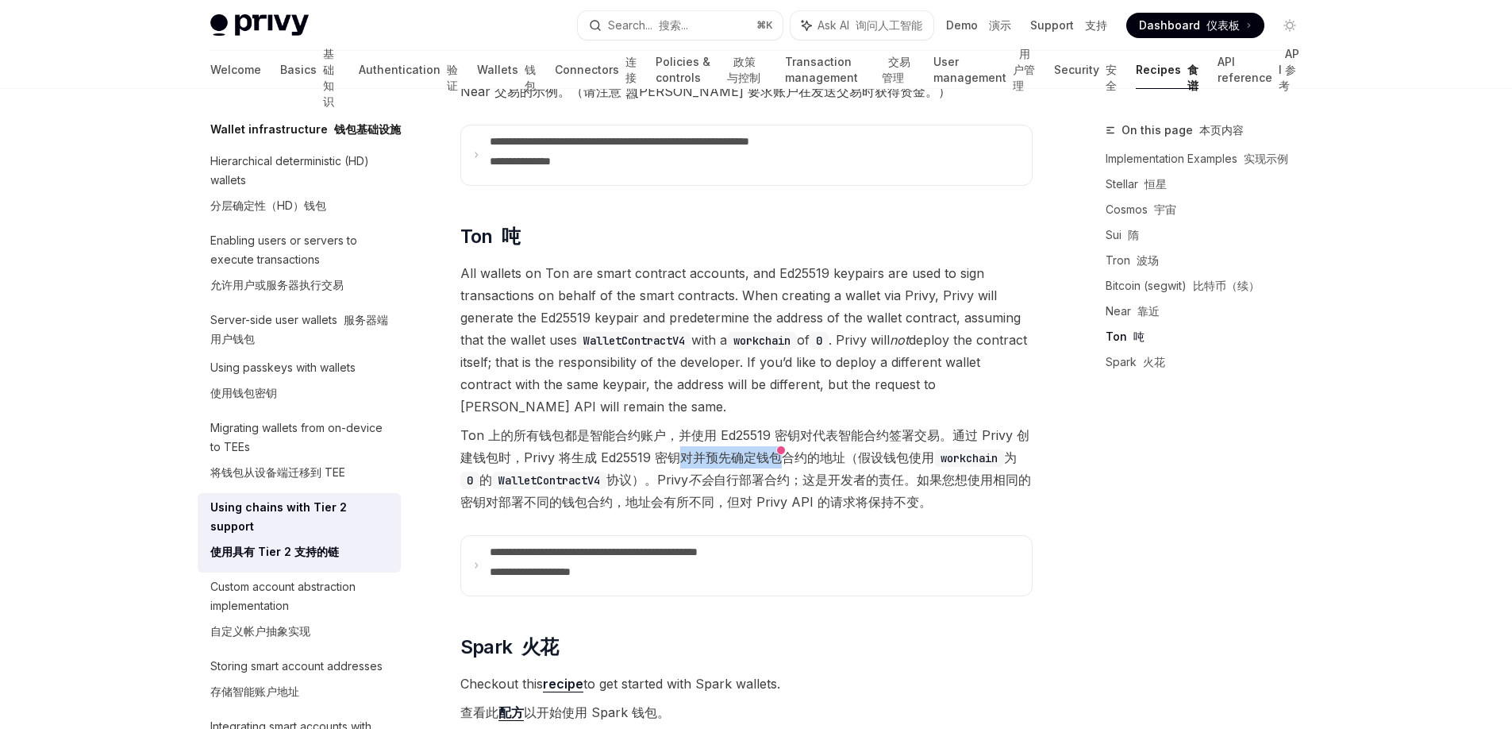
click at [781, 437] on font "Ton 上的所有钱包都是智能合约账户，并使用 Ed25519 密钥对代表智能合约签署交易。通过 Privy 创建钱包时，Privy 将生成 Ed25519 密…" at bounding box center [745, 468] width 571 height 83
drag, startPoint x: 524, startPoint y: 457, endPoint x: 578, endPoint y: 454, distance: 54.1
click at [578, 472] on code "WalletContractV4" at bounding box center [549, 480] width 114 height 17
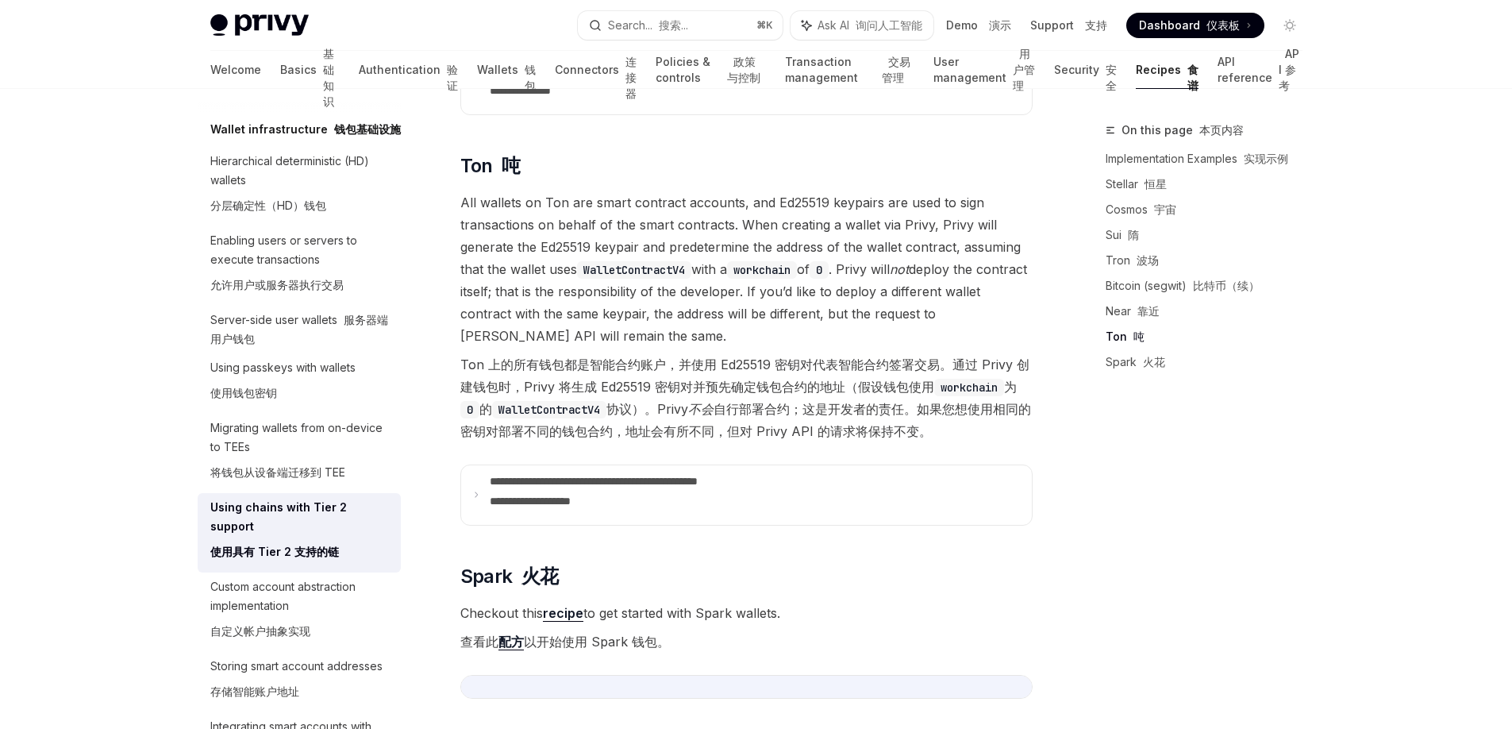
scroll to position [1971, 0]
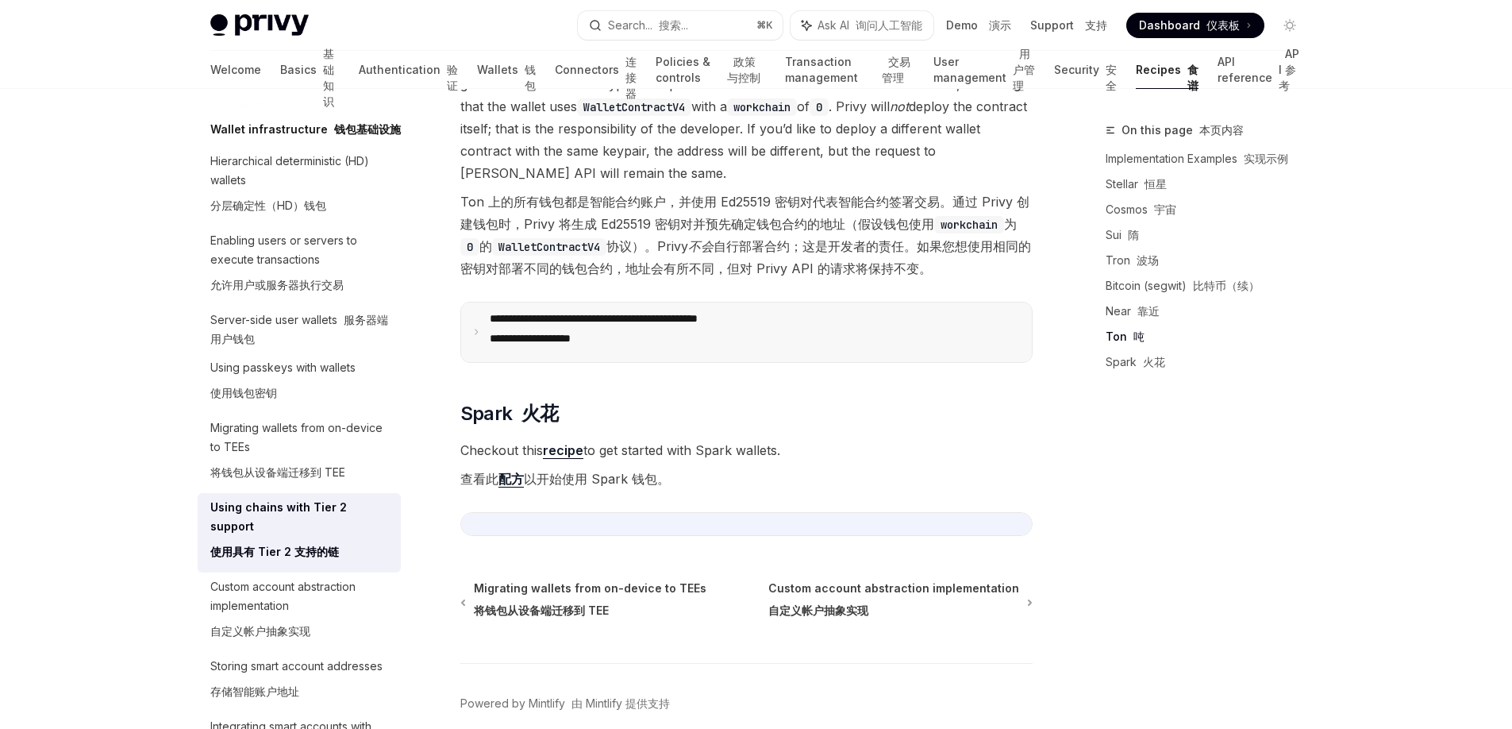
click at [484, 308] on summary "**********" at bounding box center [746, 332] width 571 height 60
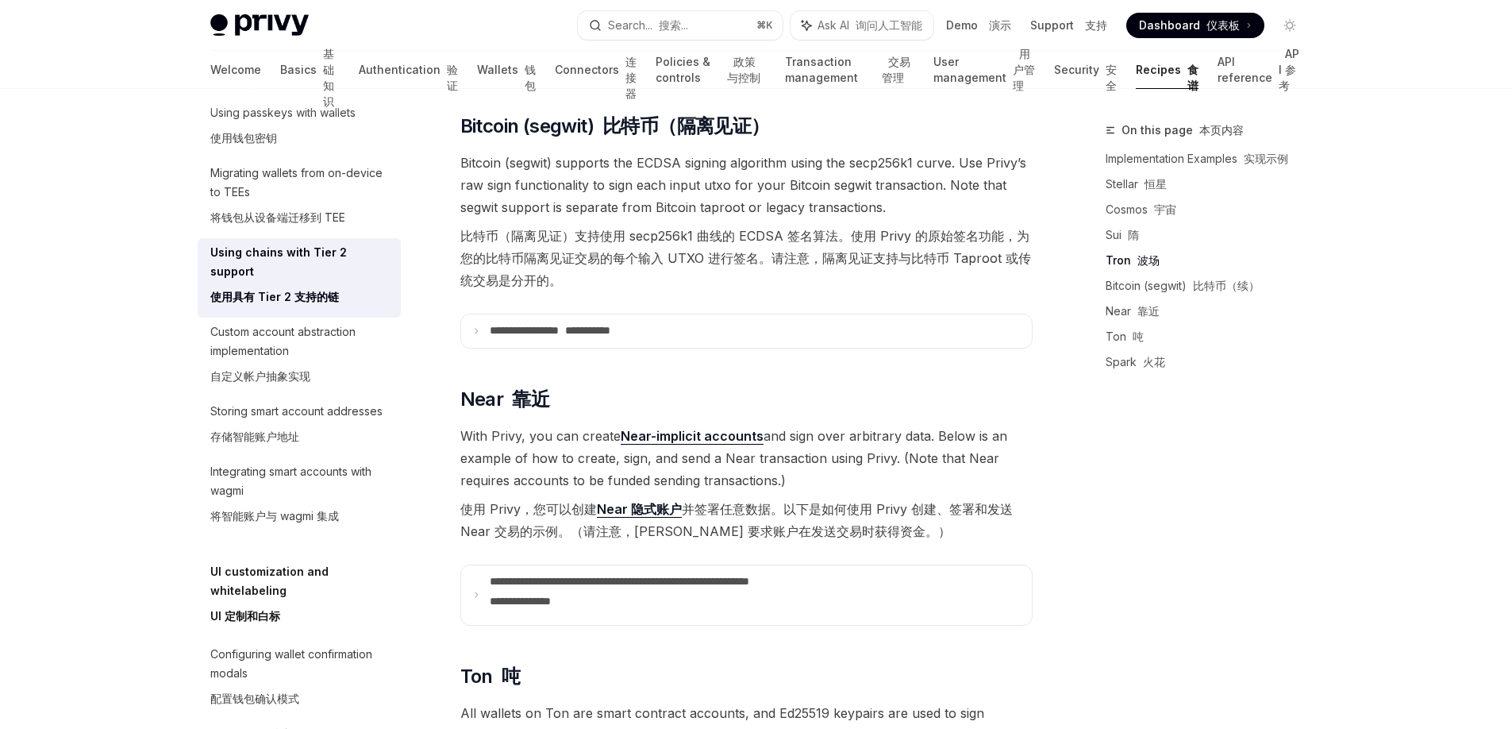
scroll to position [1298, 0]
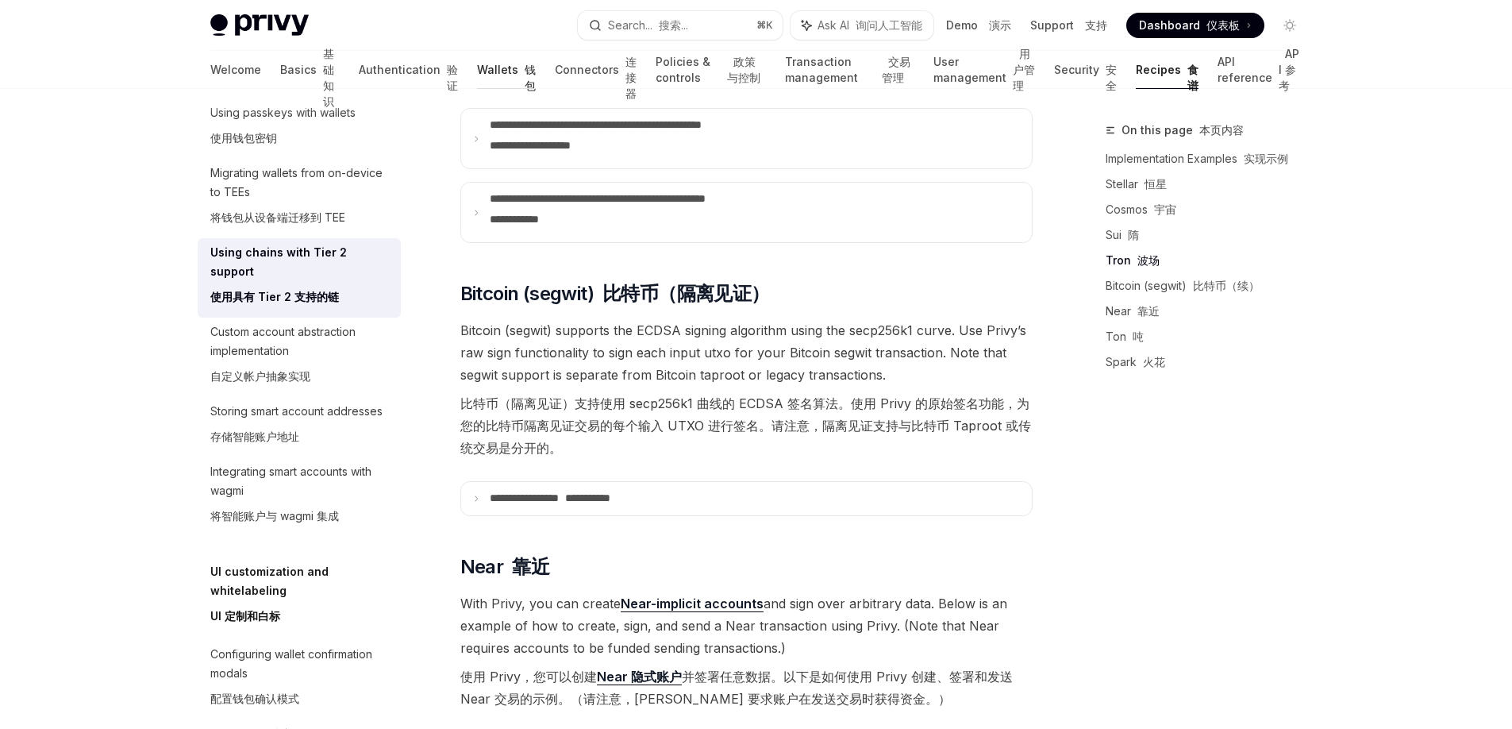
click at [477, 71] on link "Wallets 钱包" at bounding box center [506, 70] width 59 height 38
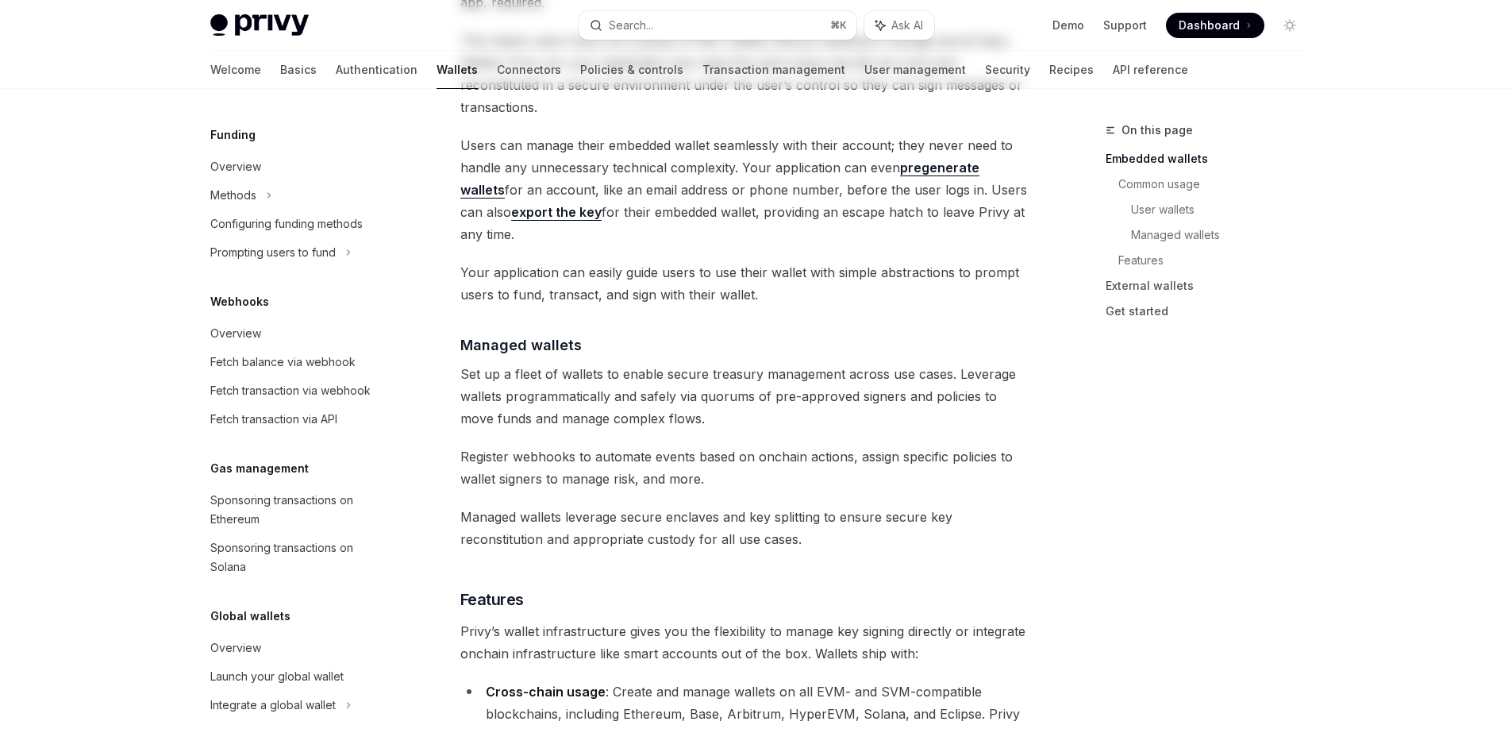
type textarea "*"
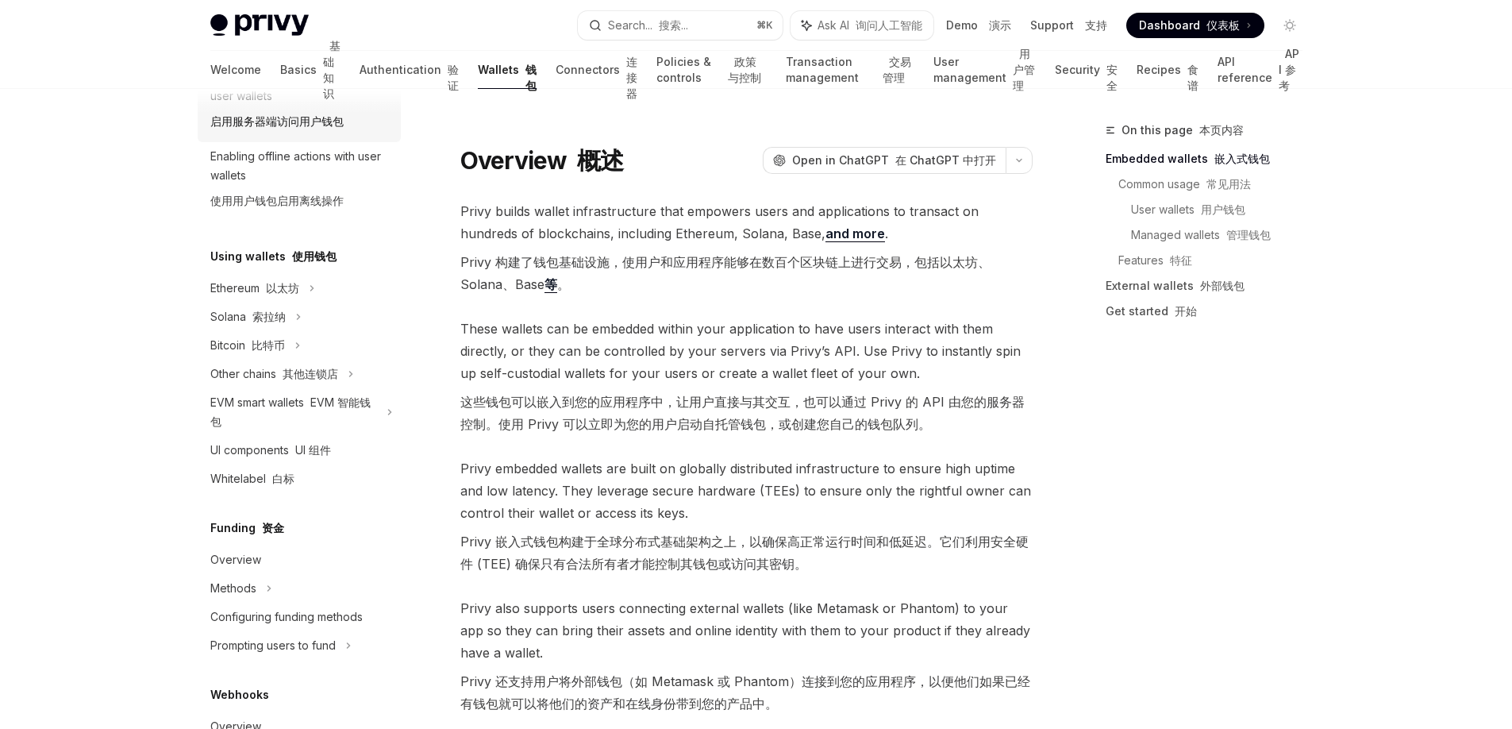
scroll to position [437, 0]
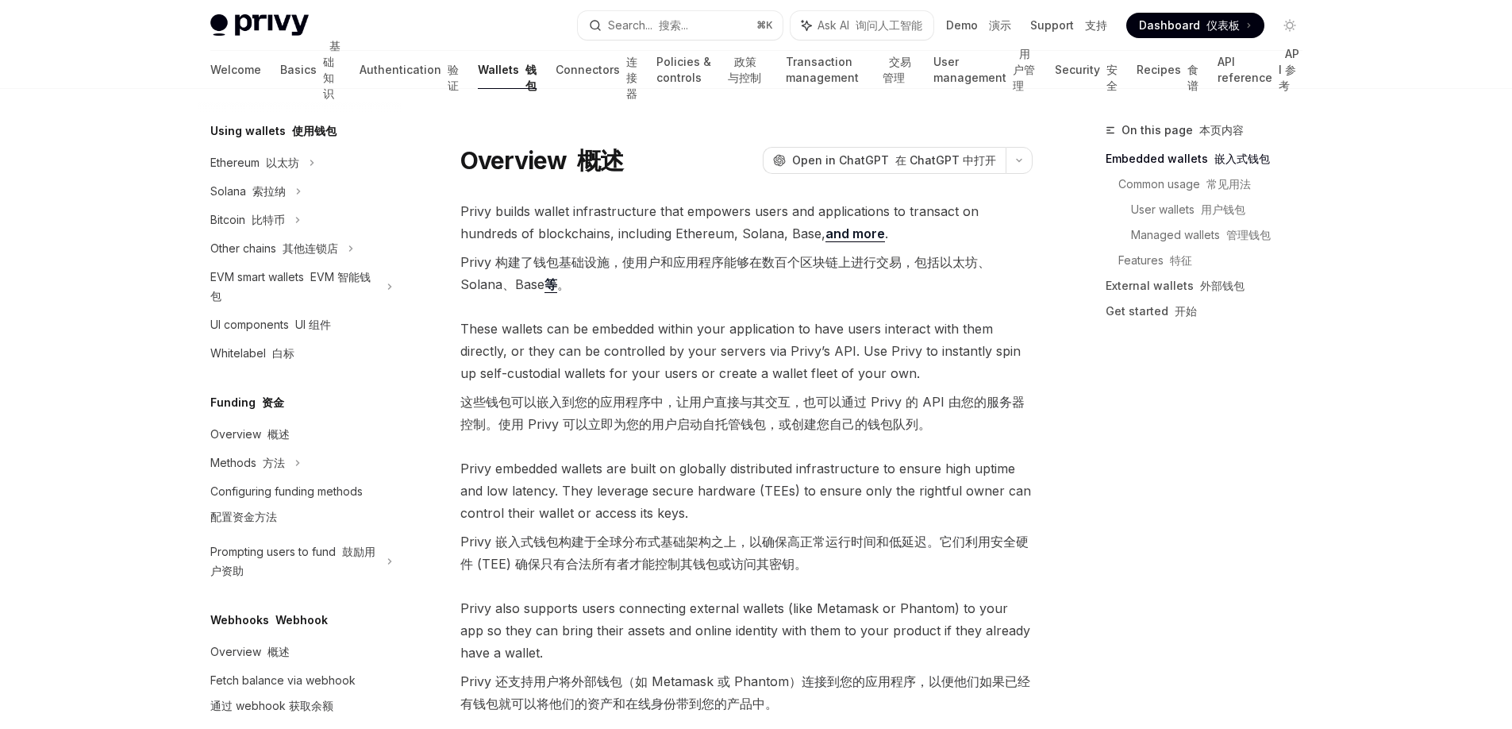
click at [556, 287] on link "等" at bounding box center [551, 284] width 13 height 17
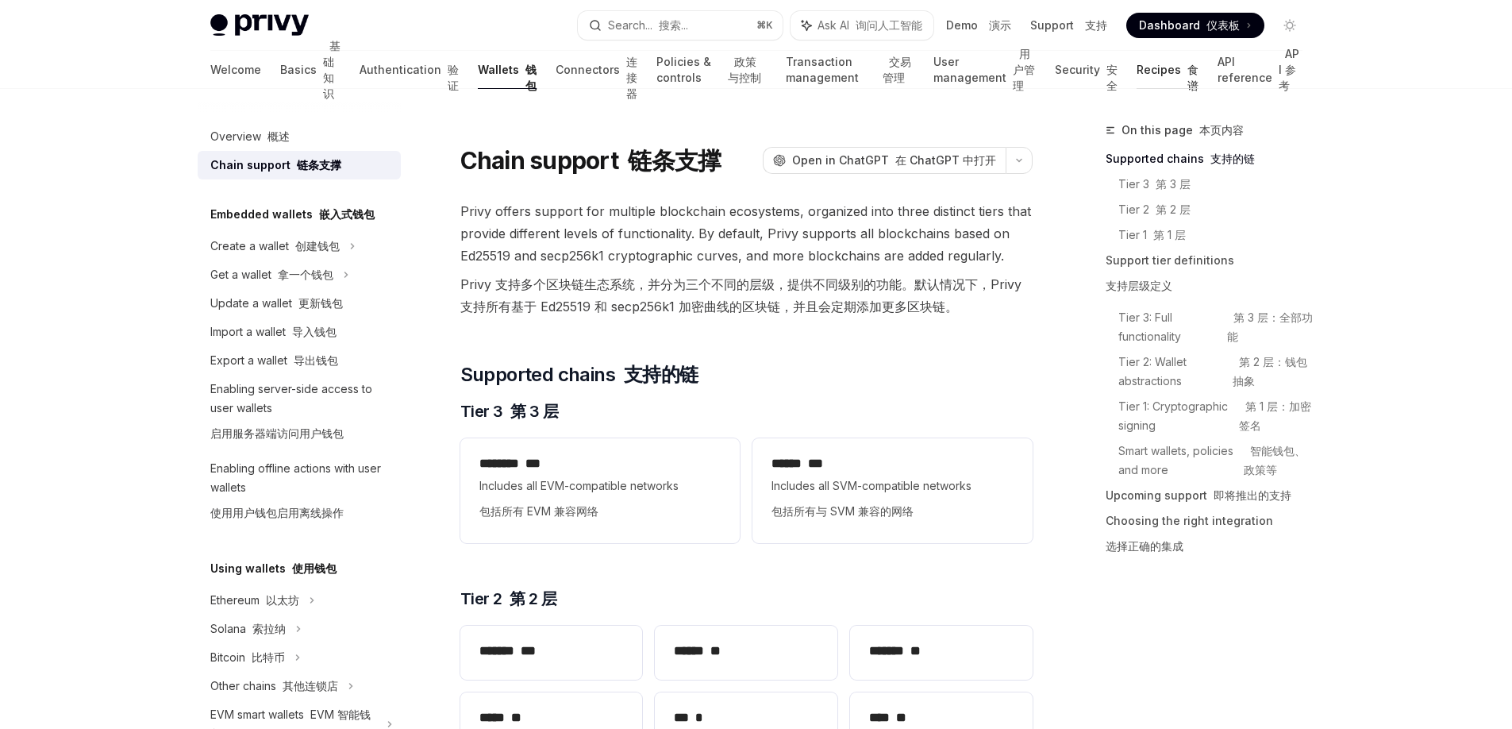
click at [1188, 82] on font "食谱" at bounding box center [1193, 77] width 11 height 29
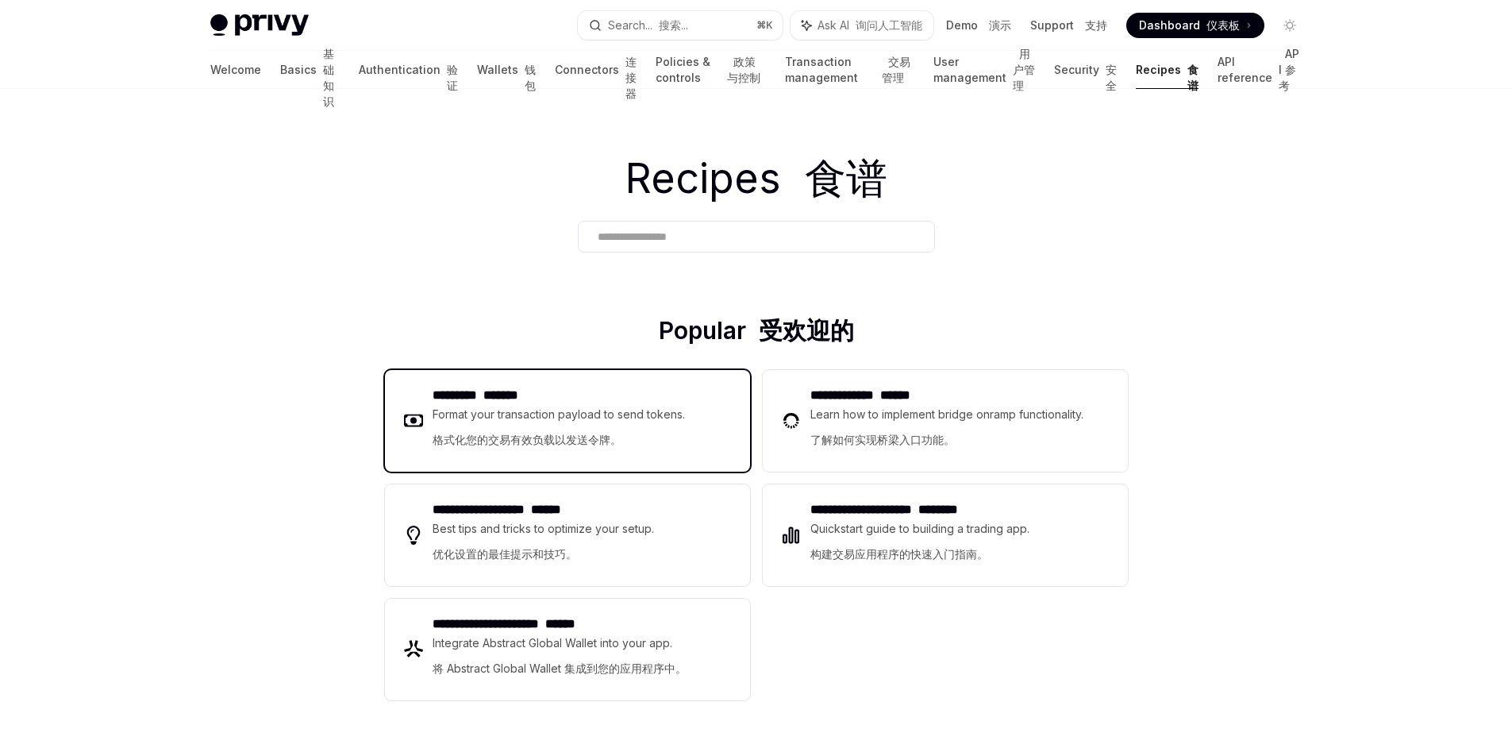
click at [470, 416] on div "Format your transaction payload to send tokens. 格式化您的交易有效负载以发送令牌。" at bounding box center [559, 430] width 253 height 51
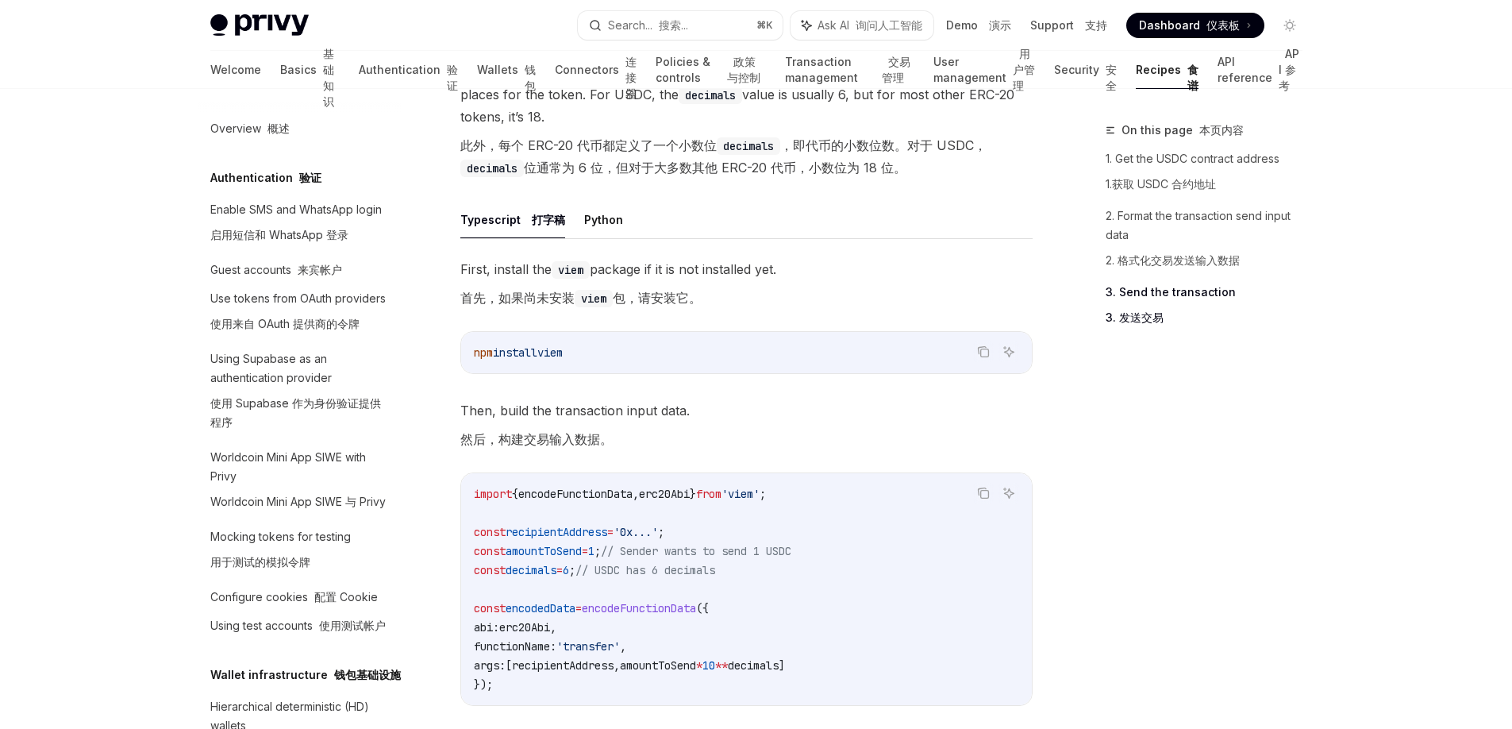
scroll to position [1298, 0]
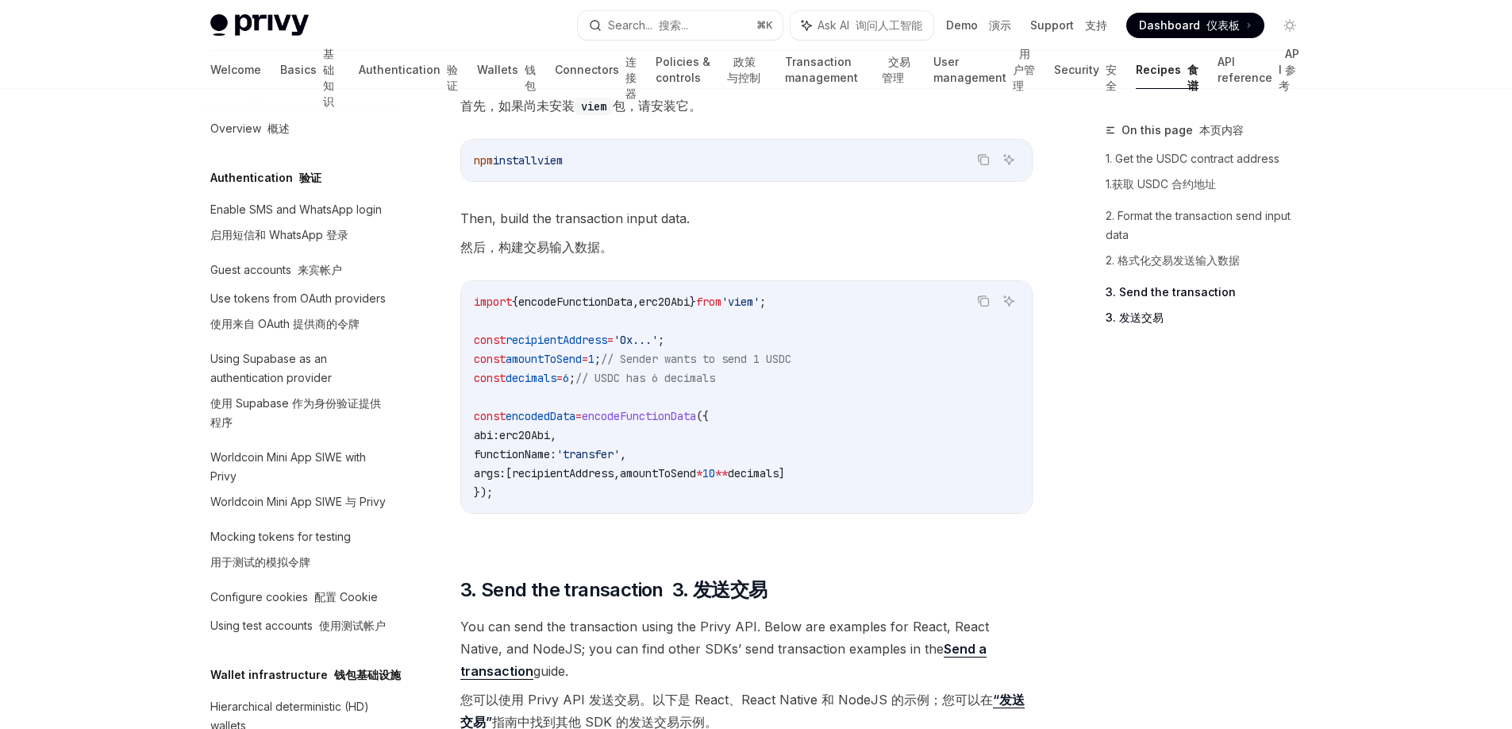
click at [533, 340] on span "recipientAddress" at bounding box center [557, 340] width 102 height 14
click at [529, 355] on span "amountToSend" at bounding box center [544, 359] width 76 height 14
click at [522, 378] on span "decimals" at bounding box center [531, 378] width 51 height 14
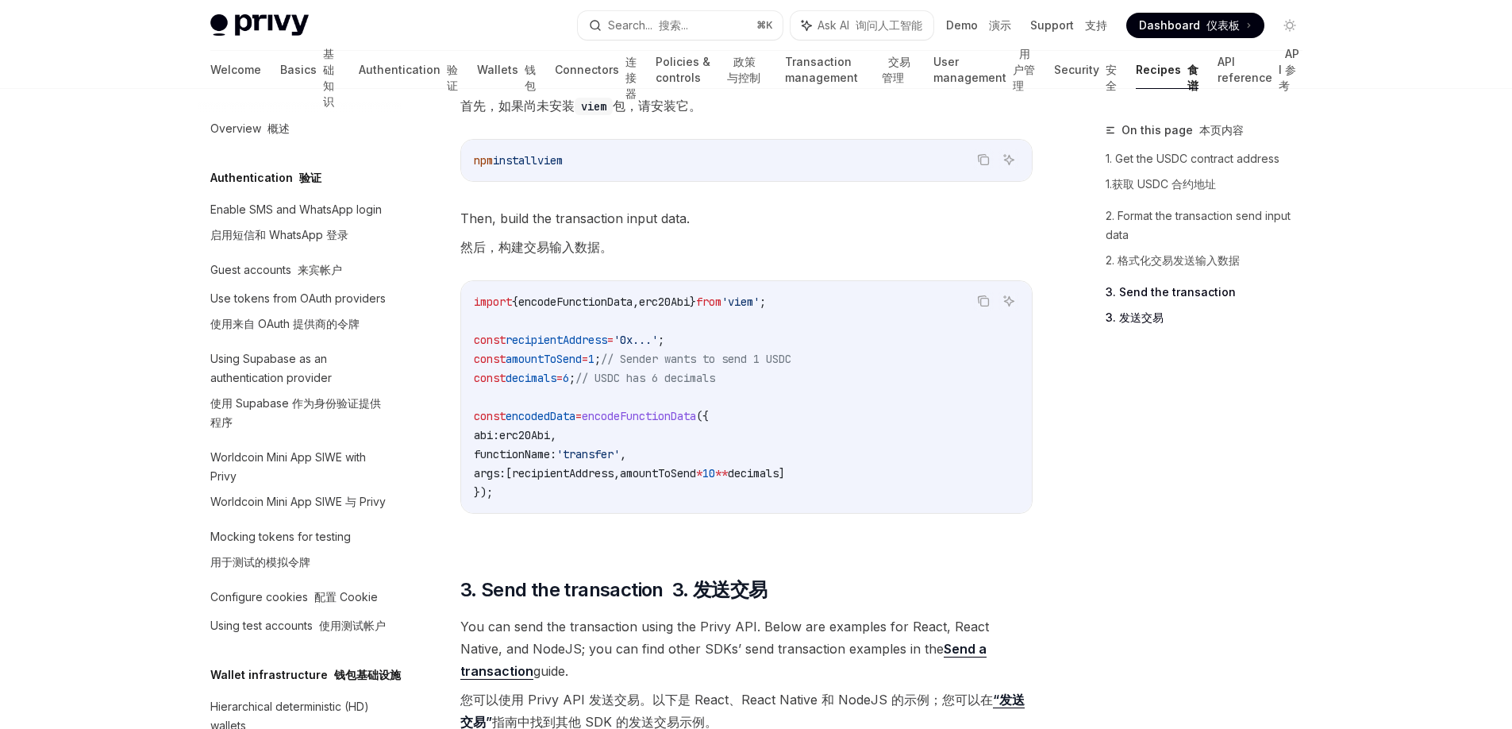
click at [522, 378] on span "decimals" at bounding box center [531, 378] width 51 height 14
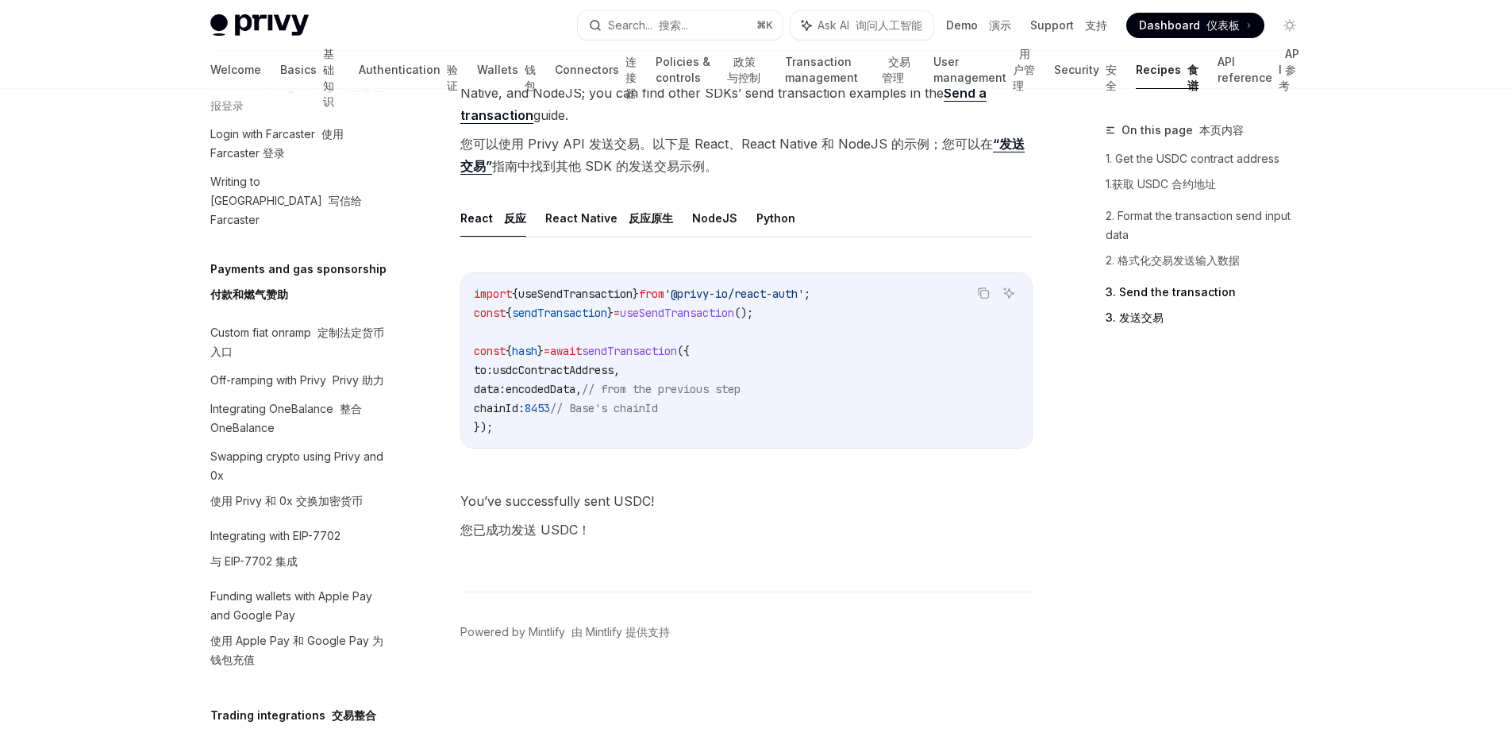
scroll to position [2191, 0]
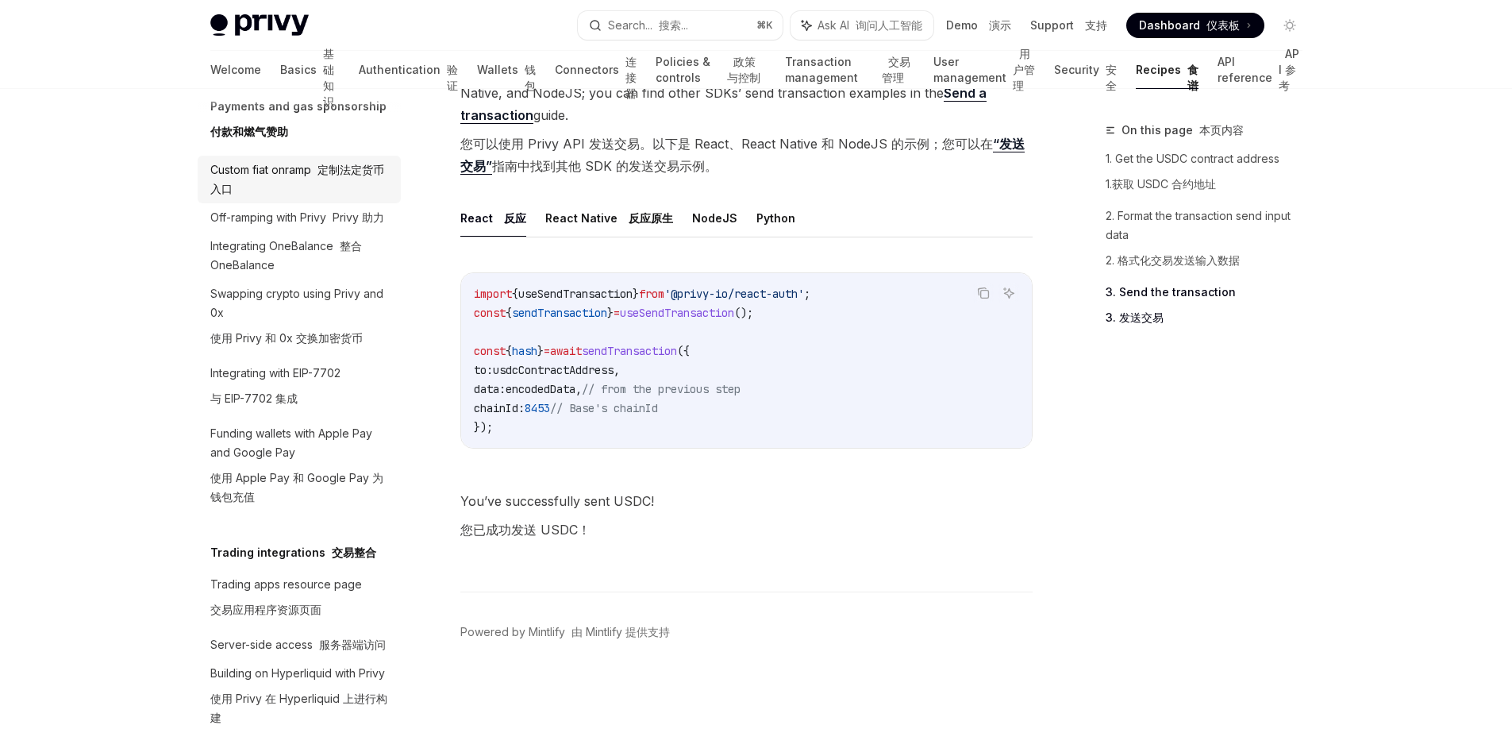
click at [272, 198] on div "Custom fiat onramp 定制法定货币入口" at bounding box center [300, 179] width 181 height 38
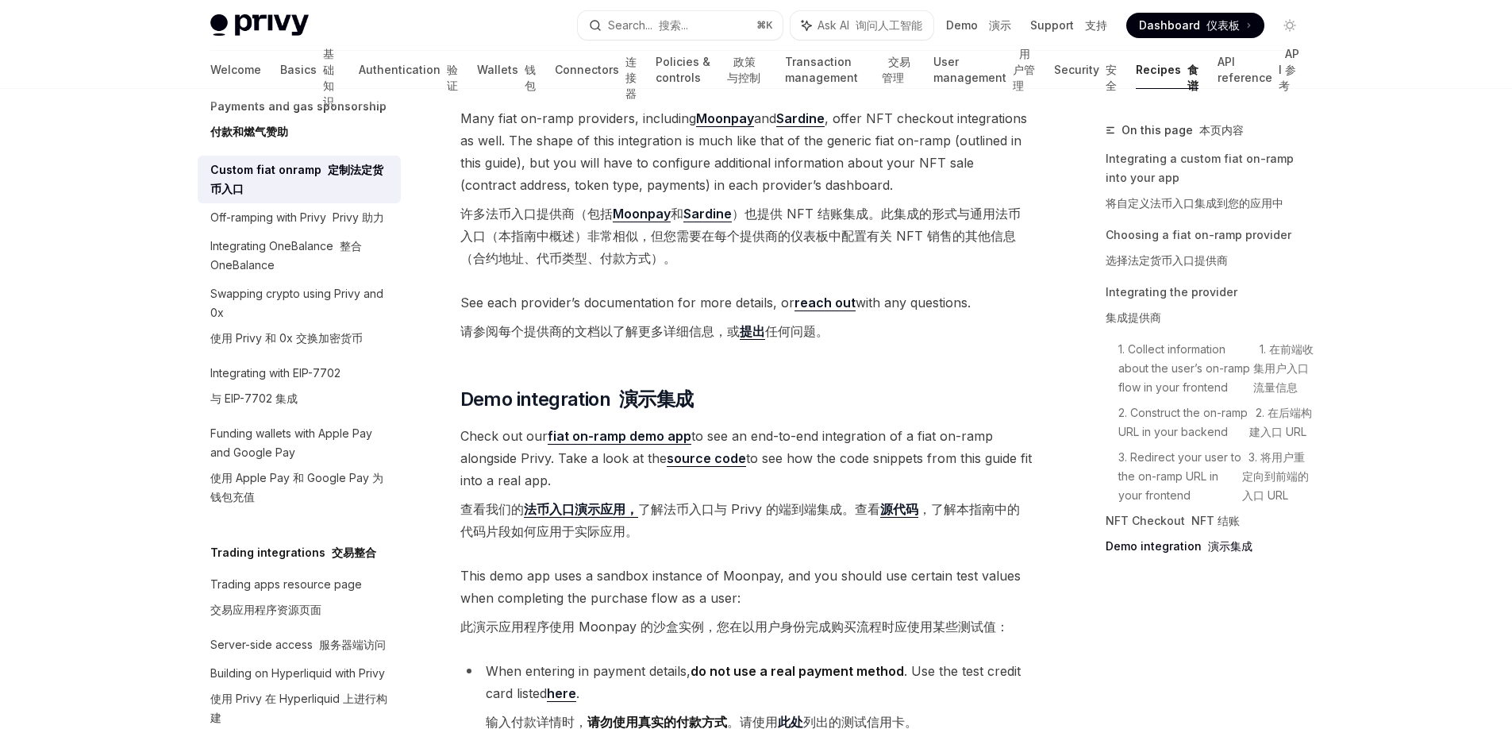
scroll to position [8292, 0]
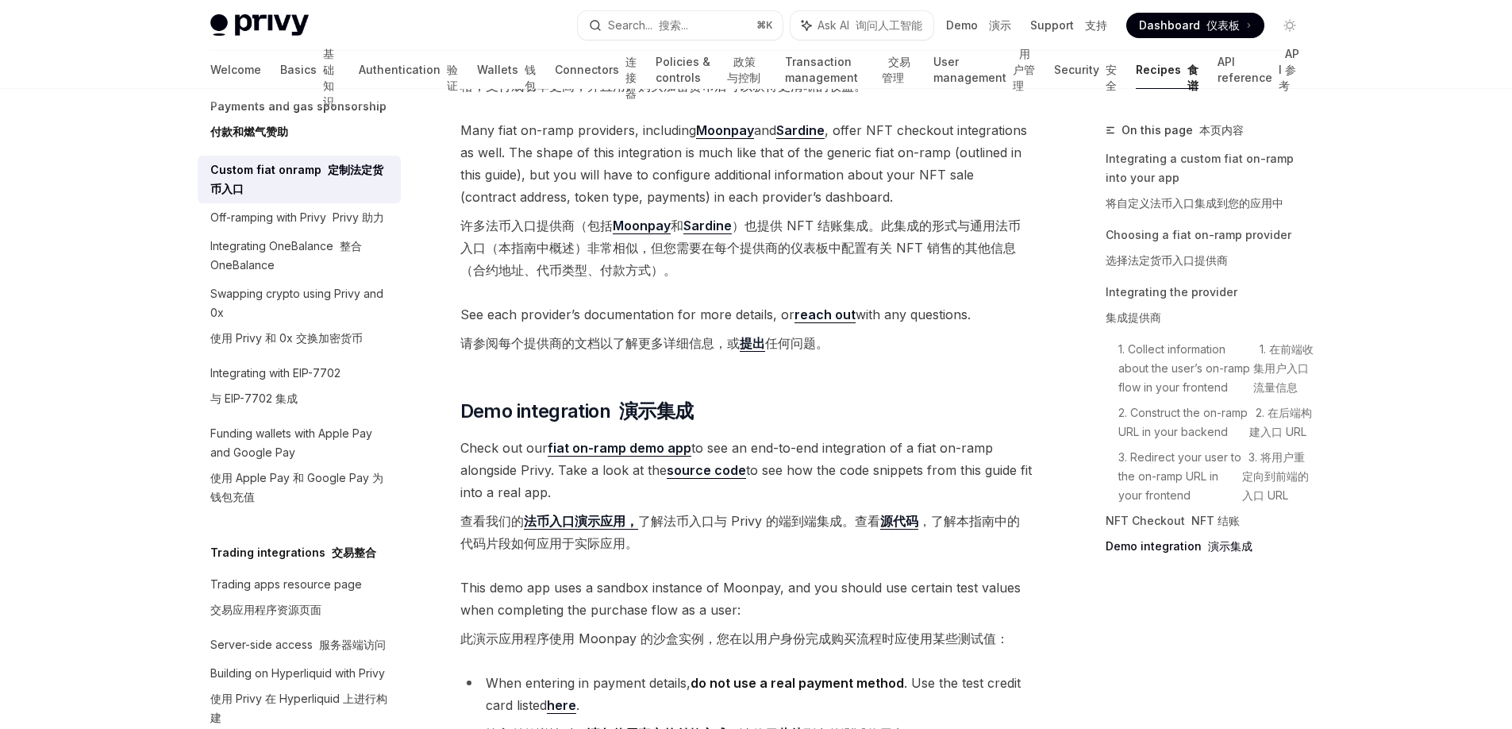
click at [599, 513] on link "法币入口演示应用，" at bounding box center [581, 521] width 114 height 17
click at [321, 275] on div "Integrating OneBalance 整合 OneBalance" at bounding box center [300, 256] width 181 height 38
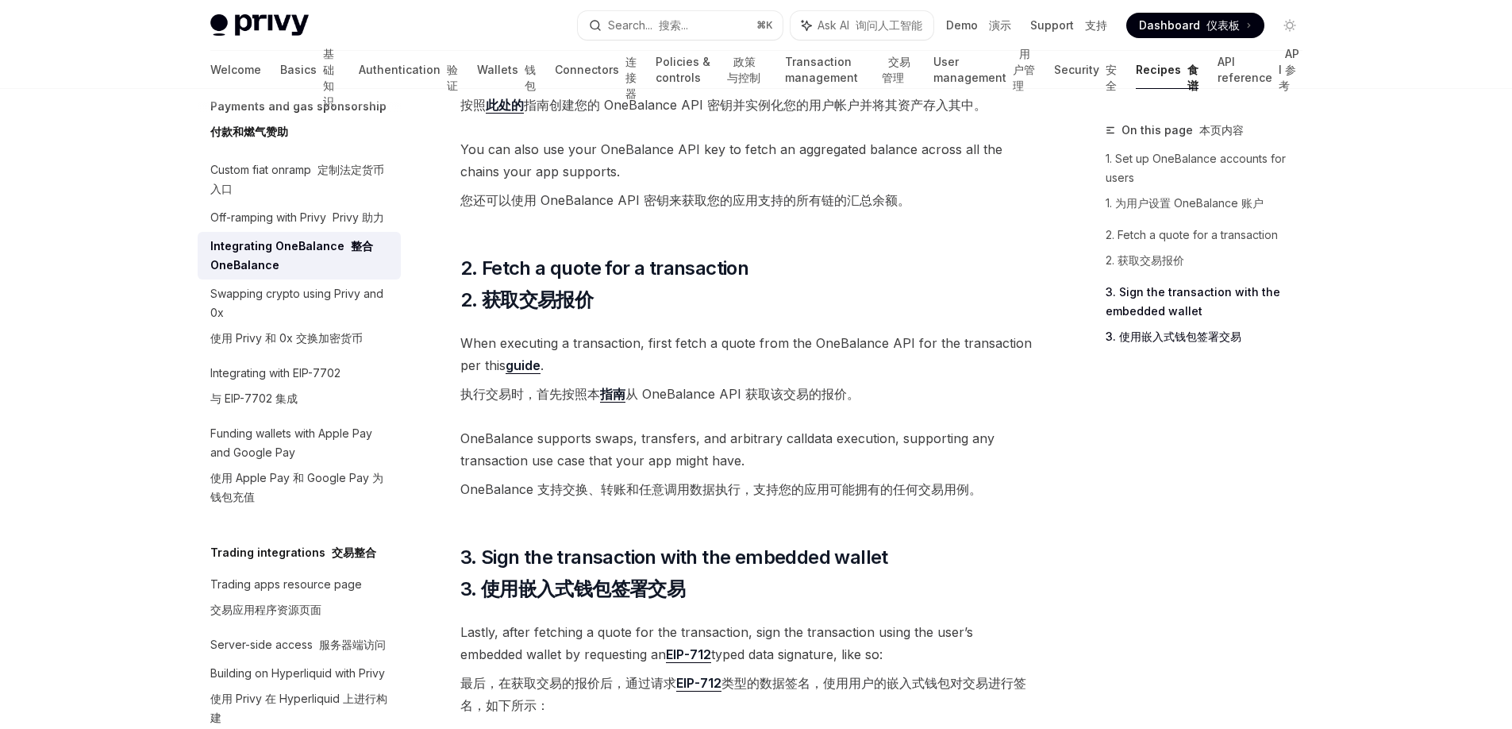
scroll to position [1103, 0]
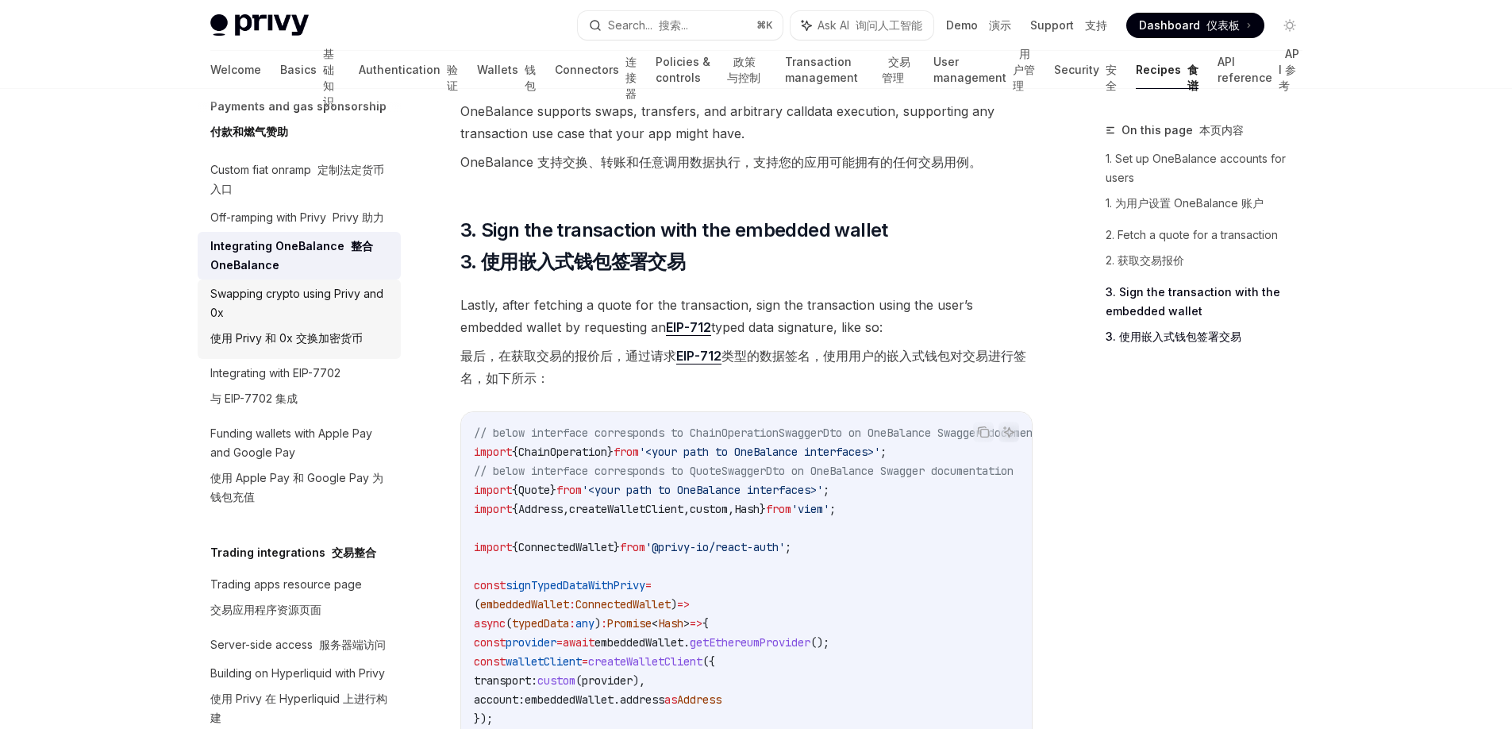
click at [289, 348] on font "使用 Privy 和 0x 交换加密货币" at bounding box center [286, 338] width 152 height 19
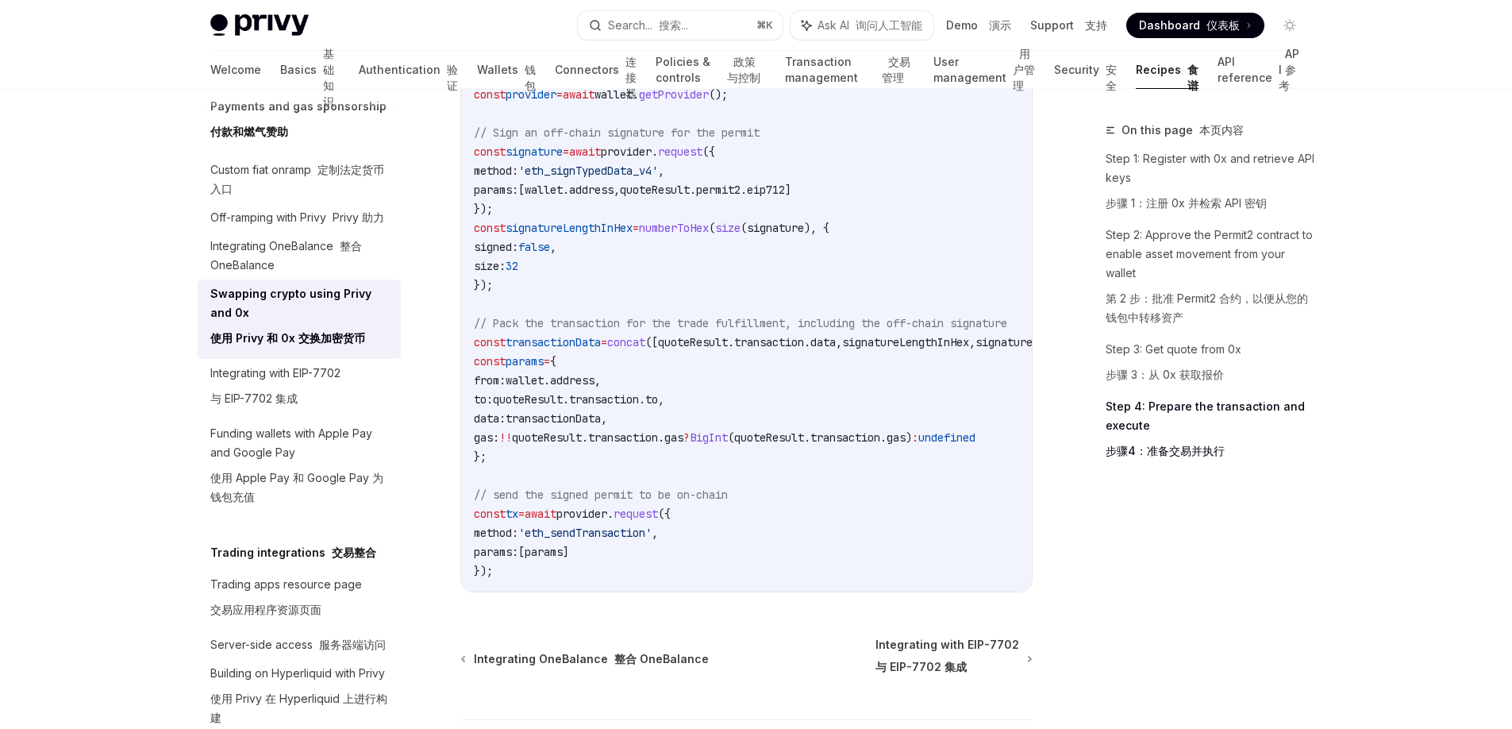
scroll to position [2456, 0]
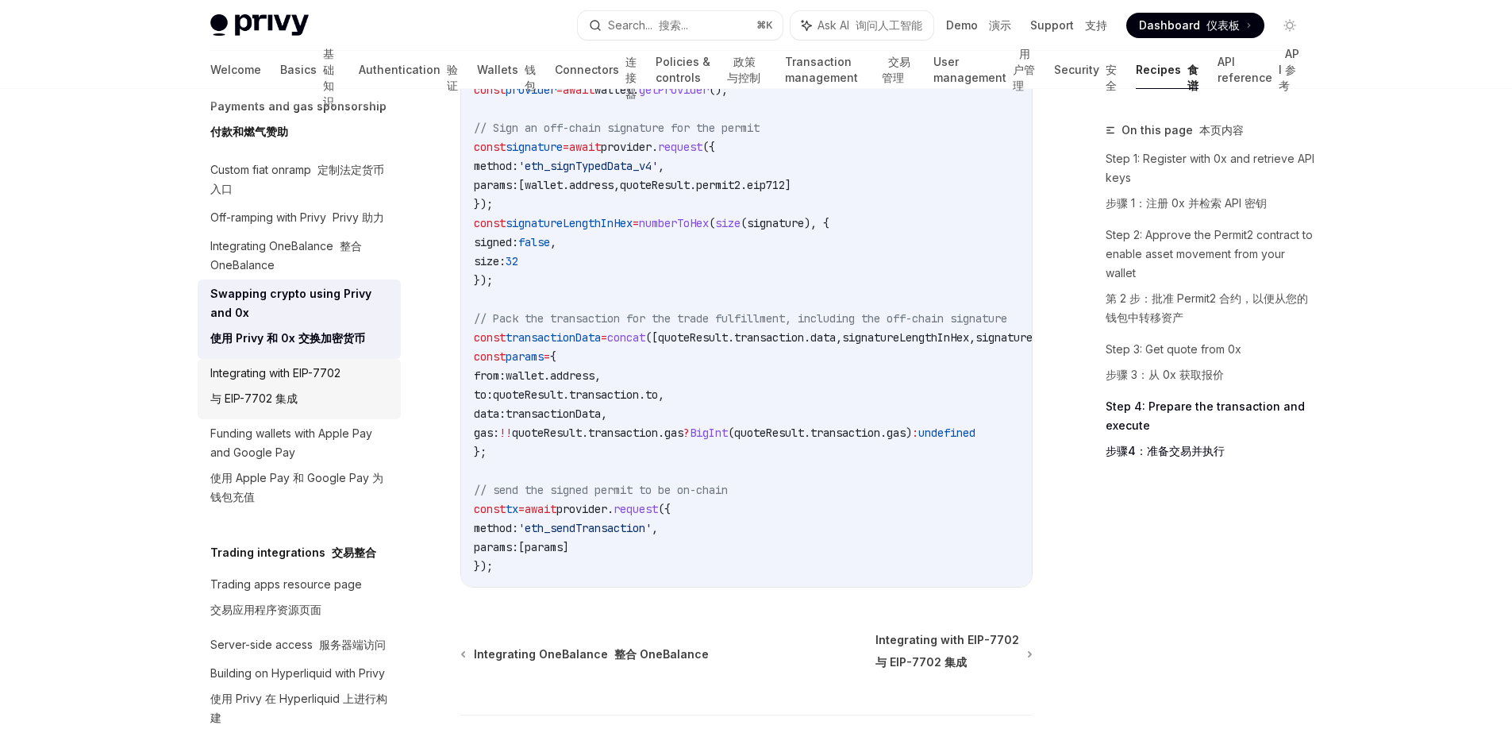
click at [263, 414] on div "Integrating with EIP-7702 与 EIP-7702 集成" at bounding box center [275, 389] width 130 height 51
type textarea "*"
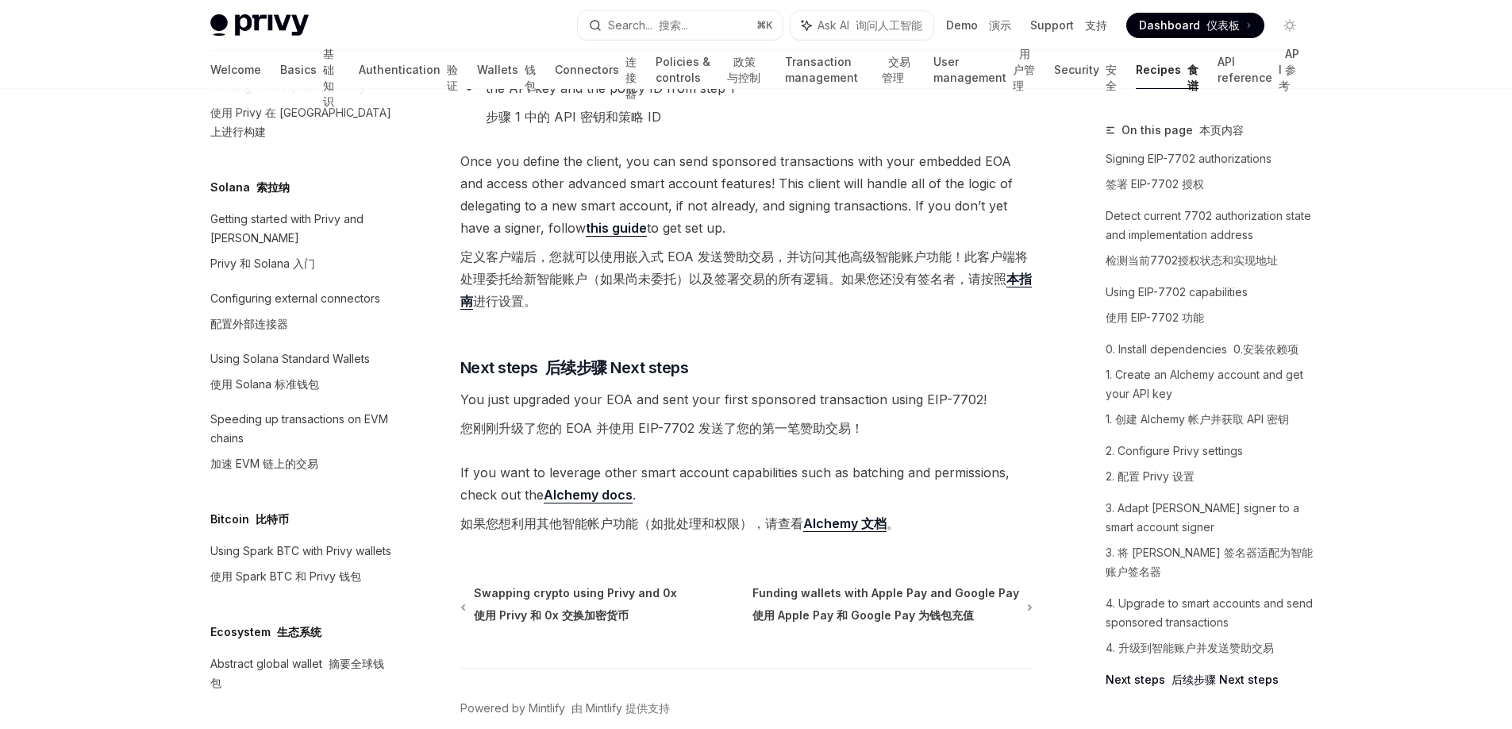
scroll to position [4960, 0]
